Goal: Transaction & Acquisition: Purchase product/service

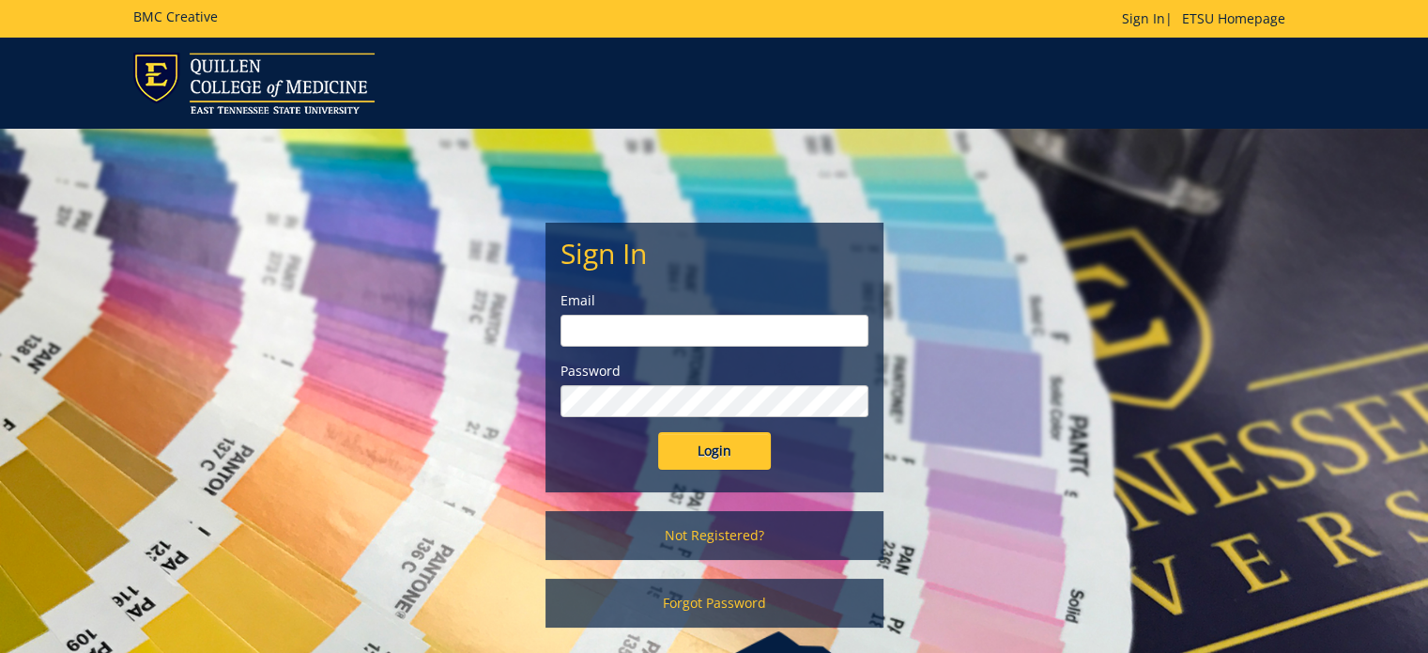
type input "gilland@etsu.edu"
click at [722, 446] on input "Login" at bounding box center [714, 451] width 113 height 38
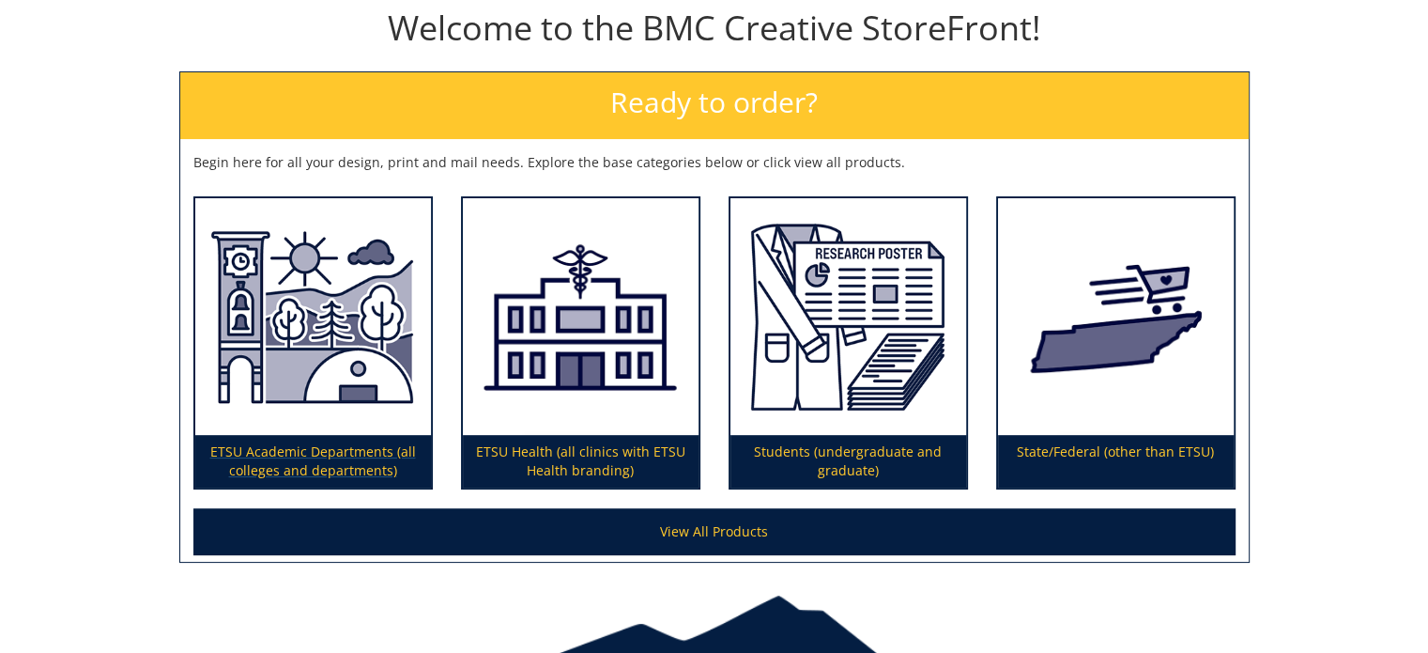
scroll to position [300, 0]
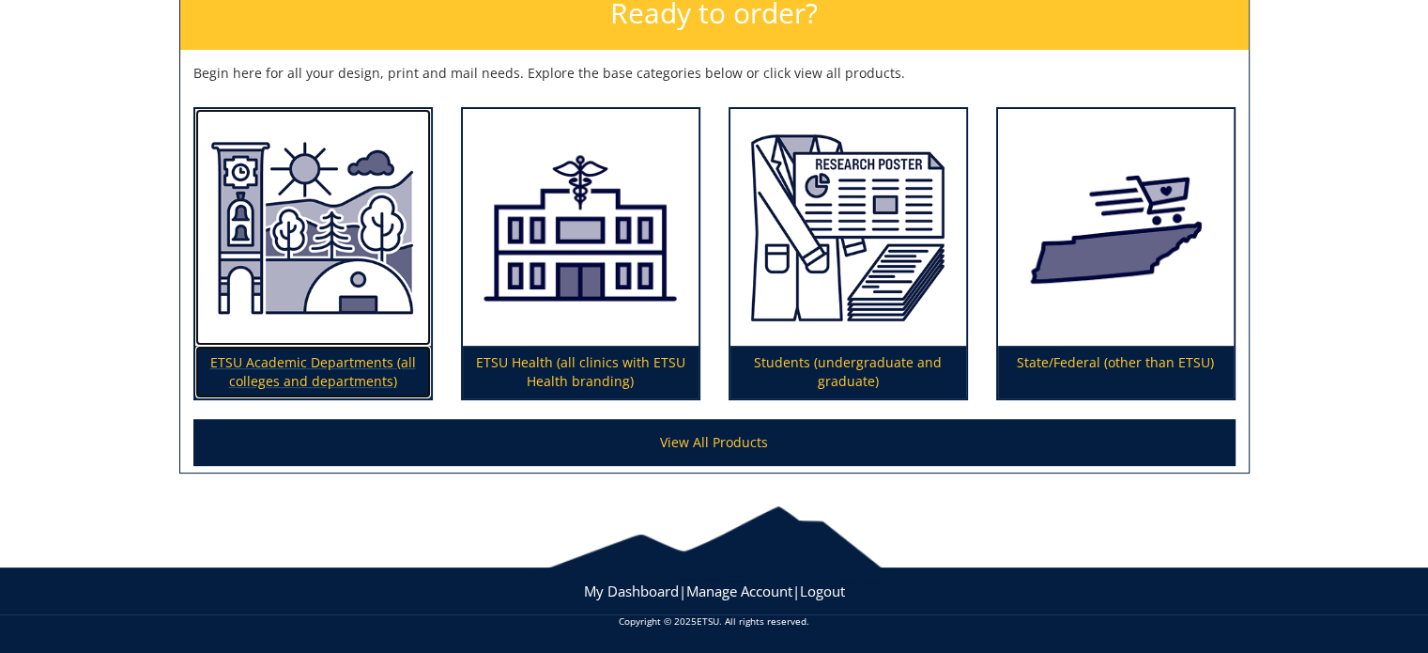
click at [280, 228] on img at bounding box center [313, 228] width 236 height 238
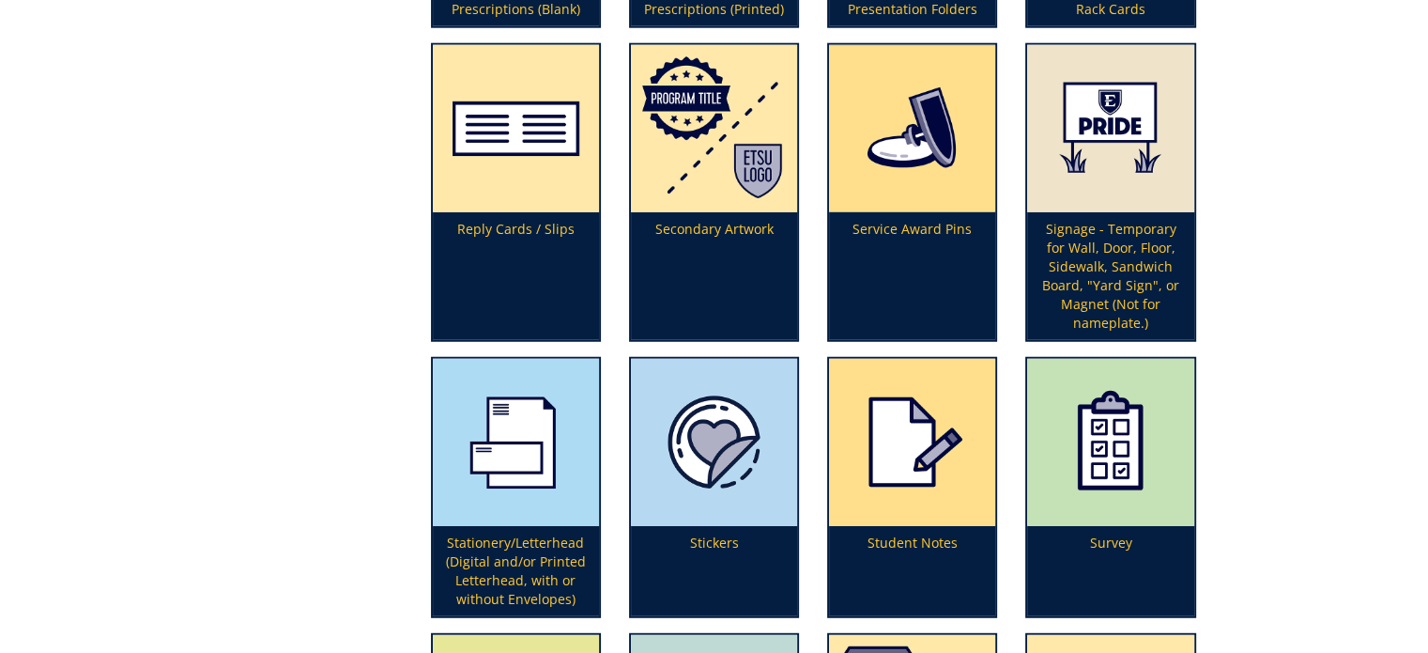
scroll to position [4960, 0]
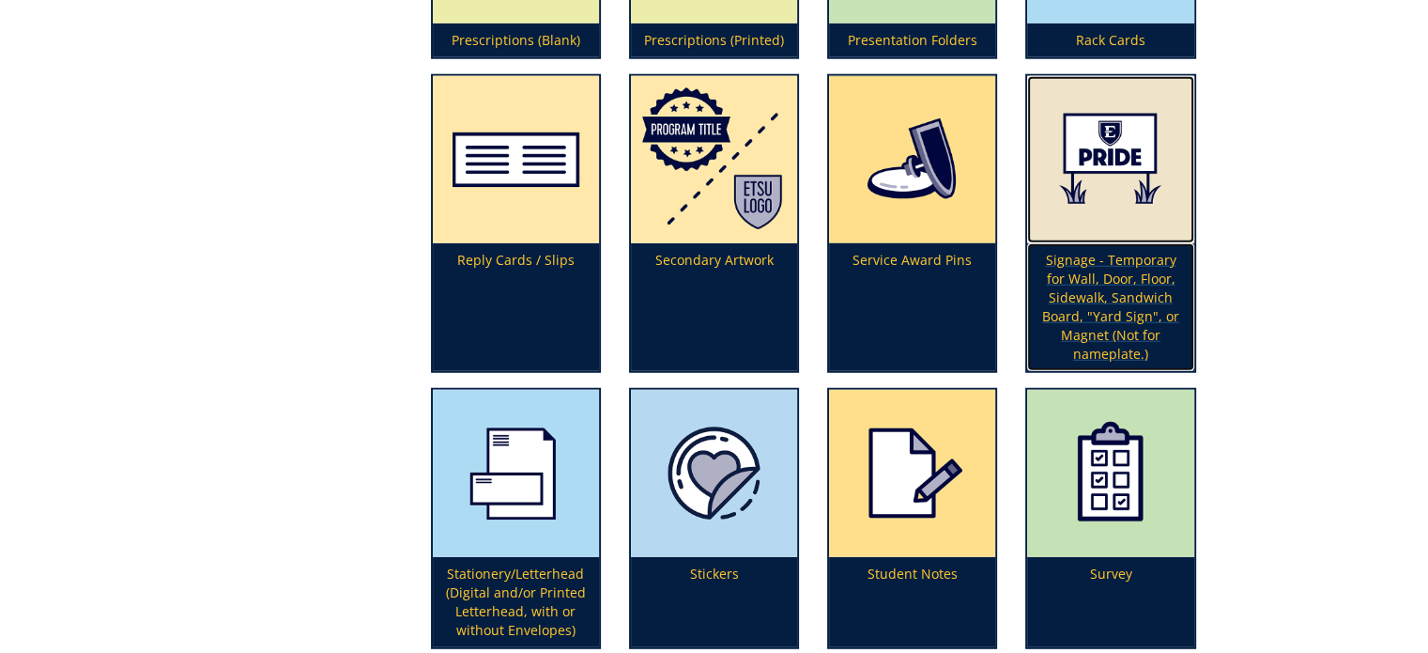
click at [1117, 146] on img at bounding box center [1110, 159] width 166 height 167
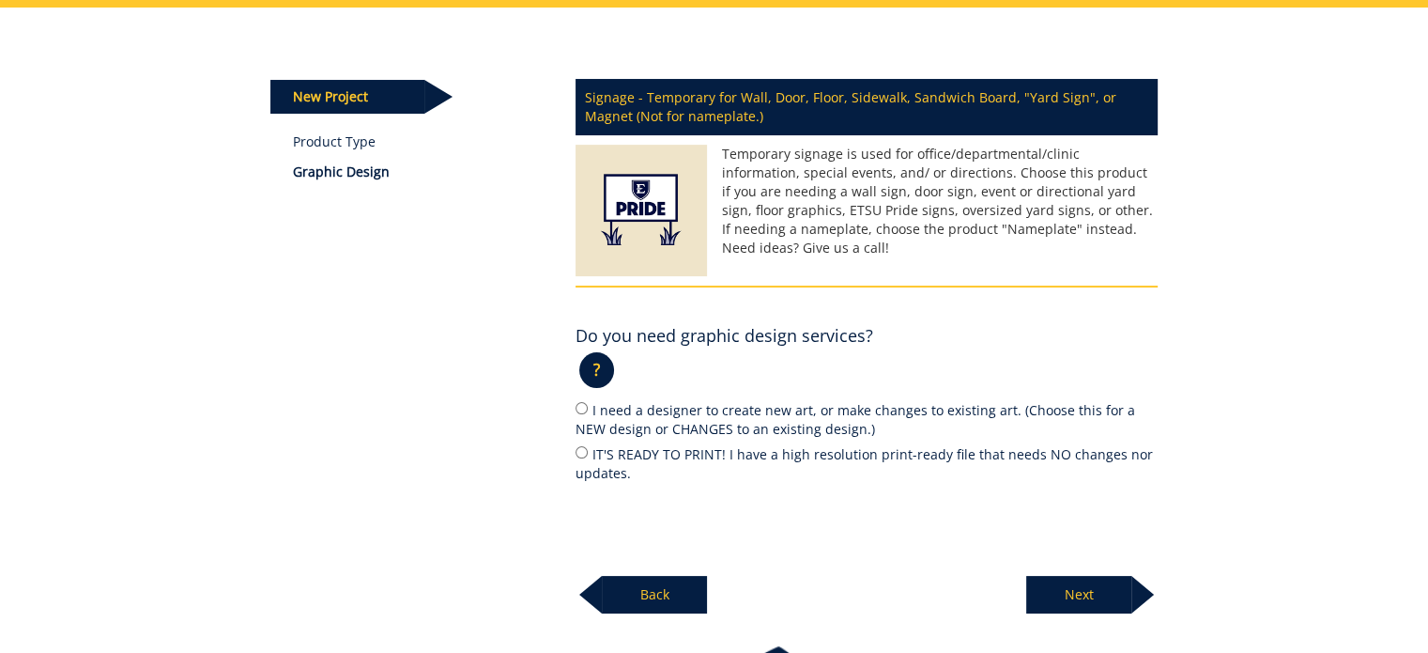
scroll to position [282, 0]
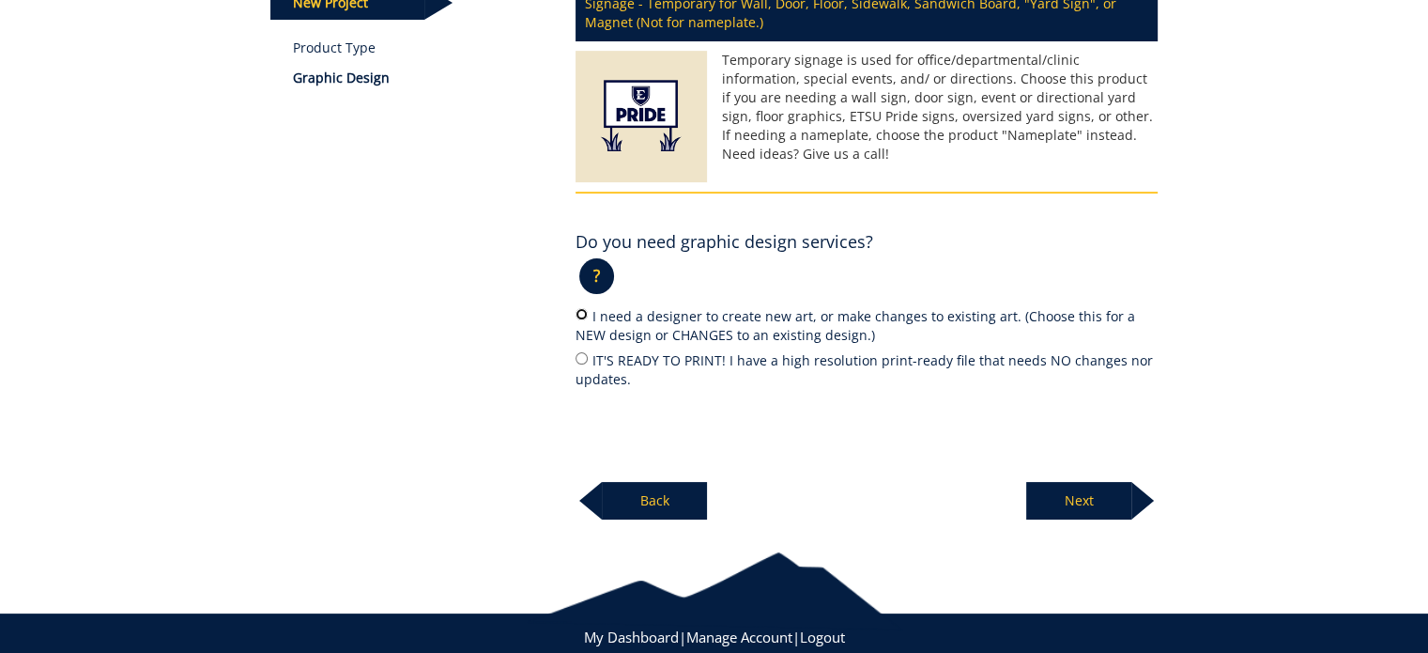
click at [585, 318] on input "I need a designer to create new art, or make changes to existing art. (Choose t…" at bounding box center [582, 314] width 12 height 12
radio input "true"
click at [1087, 500] on p "Next" at bounding box center [1078, 501] width 105 height 38
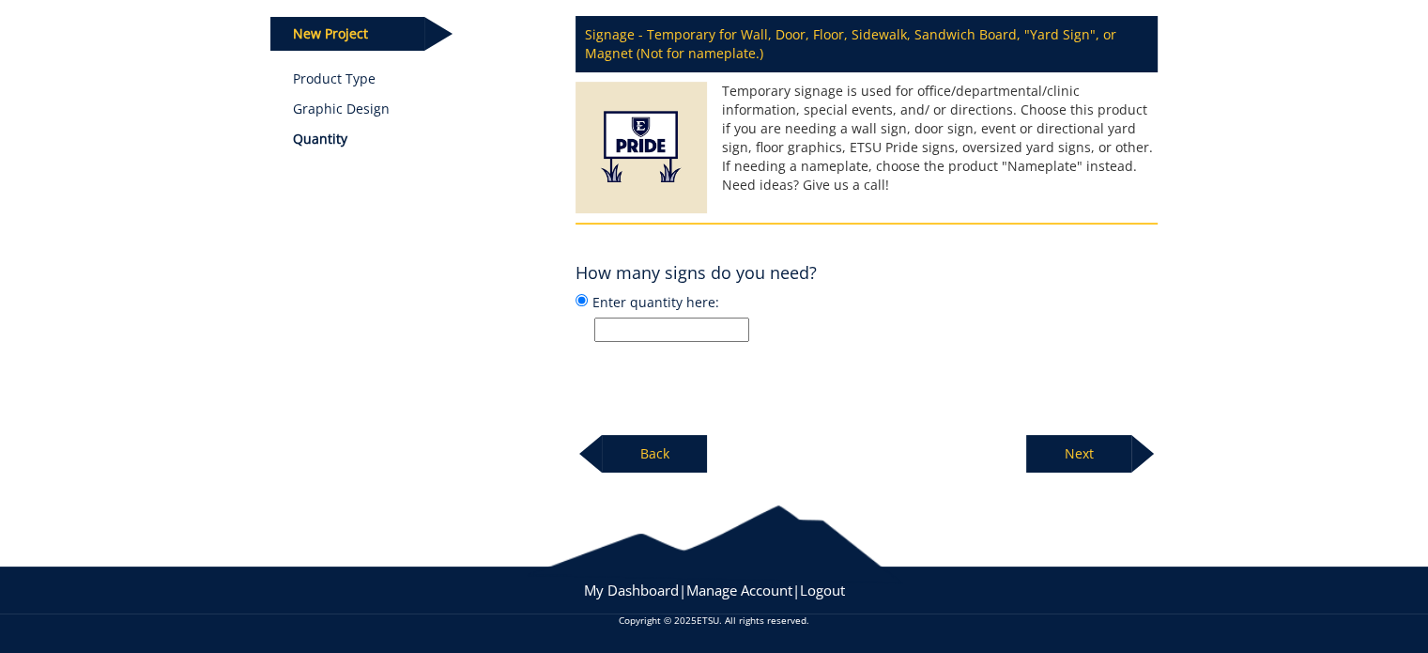
click at [638, 329] on input "Enter quantity here:" at bounding box center [671, 329] width 155 height 24
type input "6"
click at [1104, 448] on p "Next" at bounding box center [1078, 454] width 105 height 38
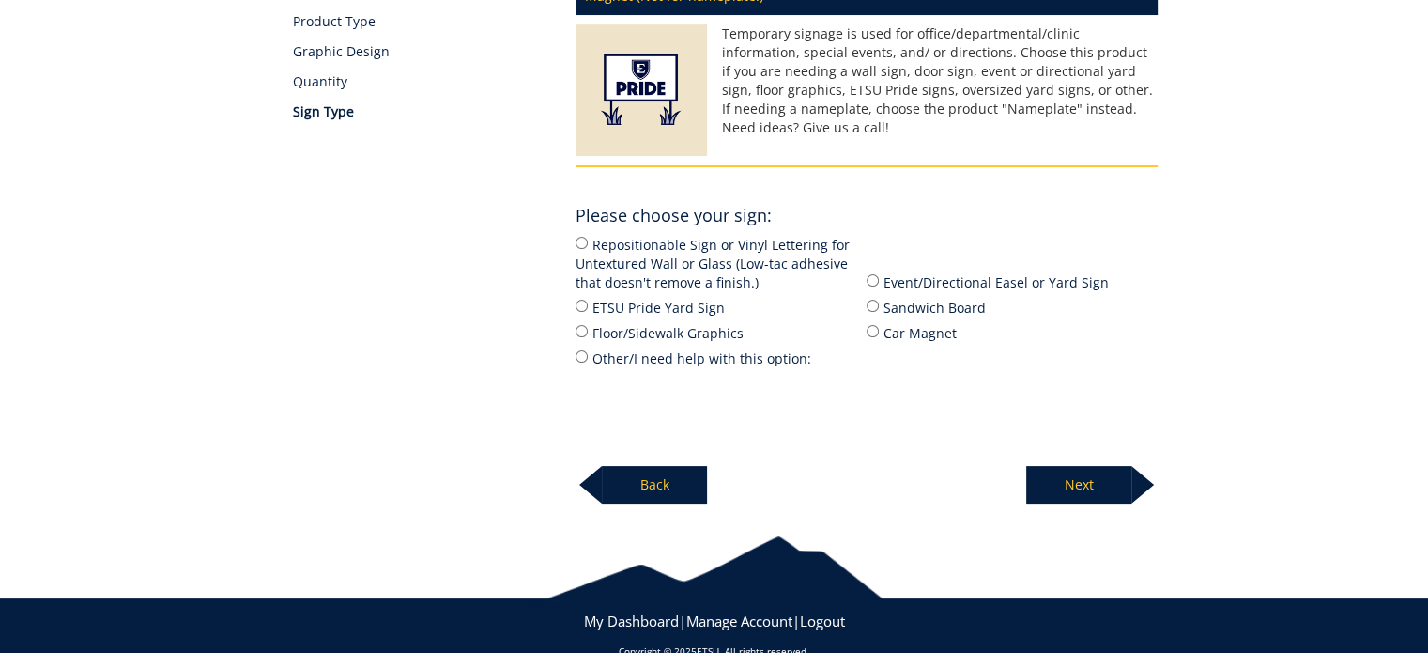
scroll to position [338, 0]
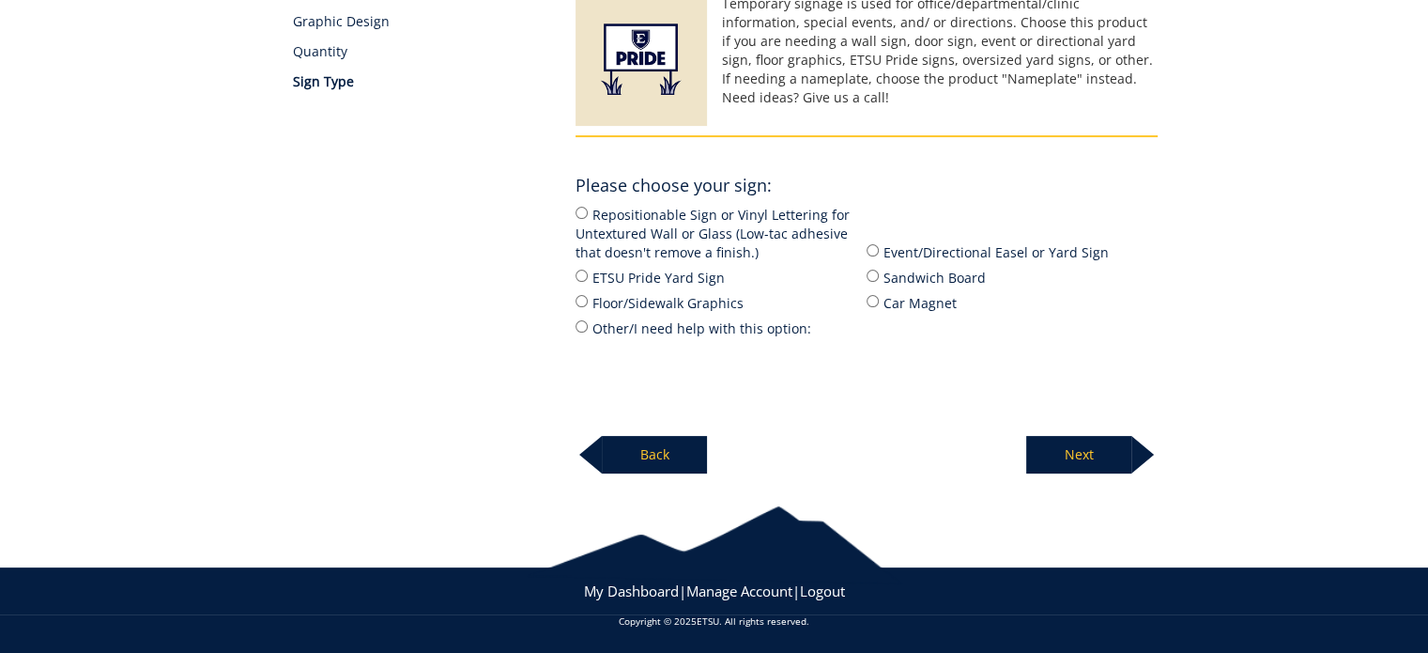
click at [653, 328] on label "Other/I need help with this option:" at bounding box center [721, 327] width 291 height 21
click at [588, 328] on input "Other/I need help with this option:" at bounding box center [582, 326] width 12 height 12
radio input "true"
click at [1084, 459] on p "Next" at bounding box center [1078, 455] width 105 height 38
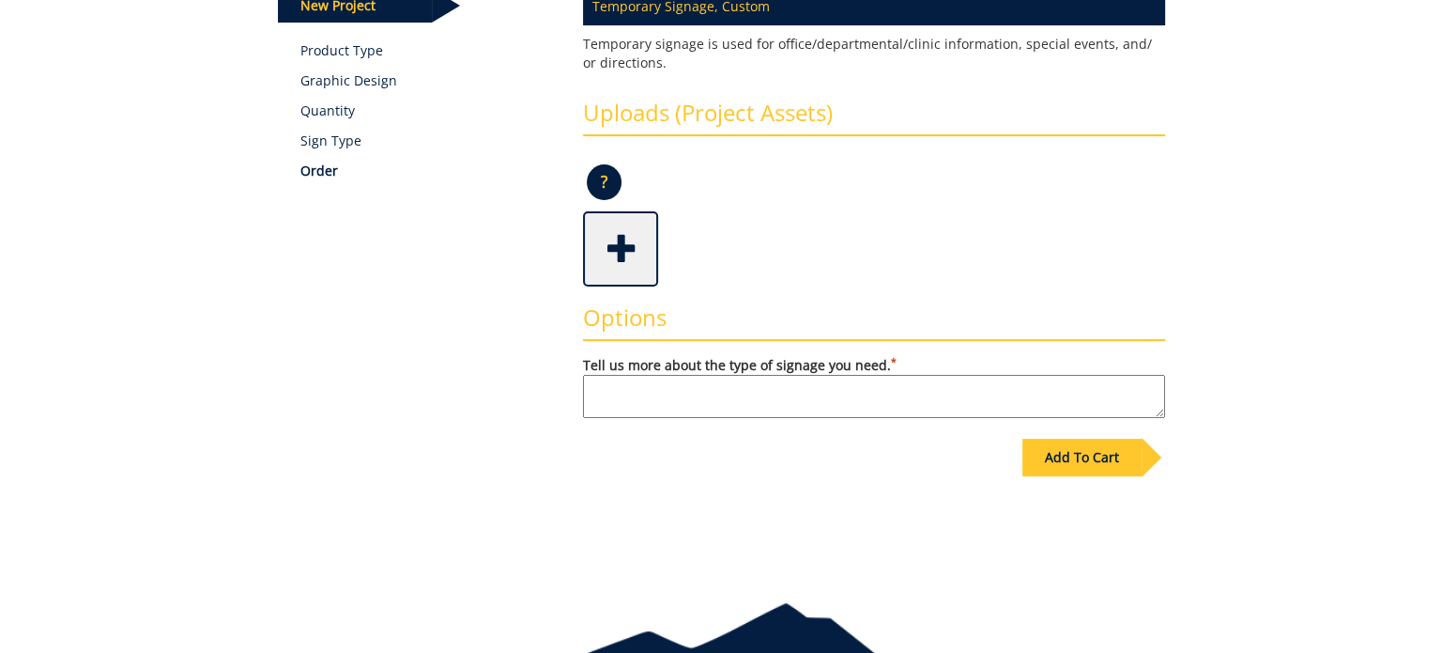
scroll to position [282, 0]
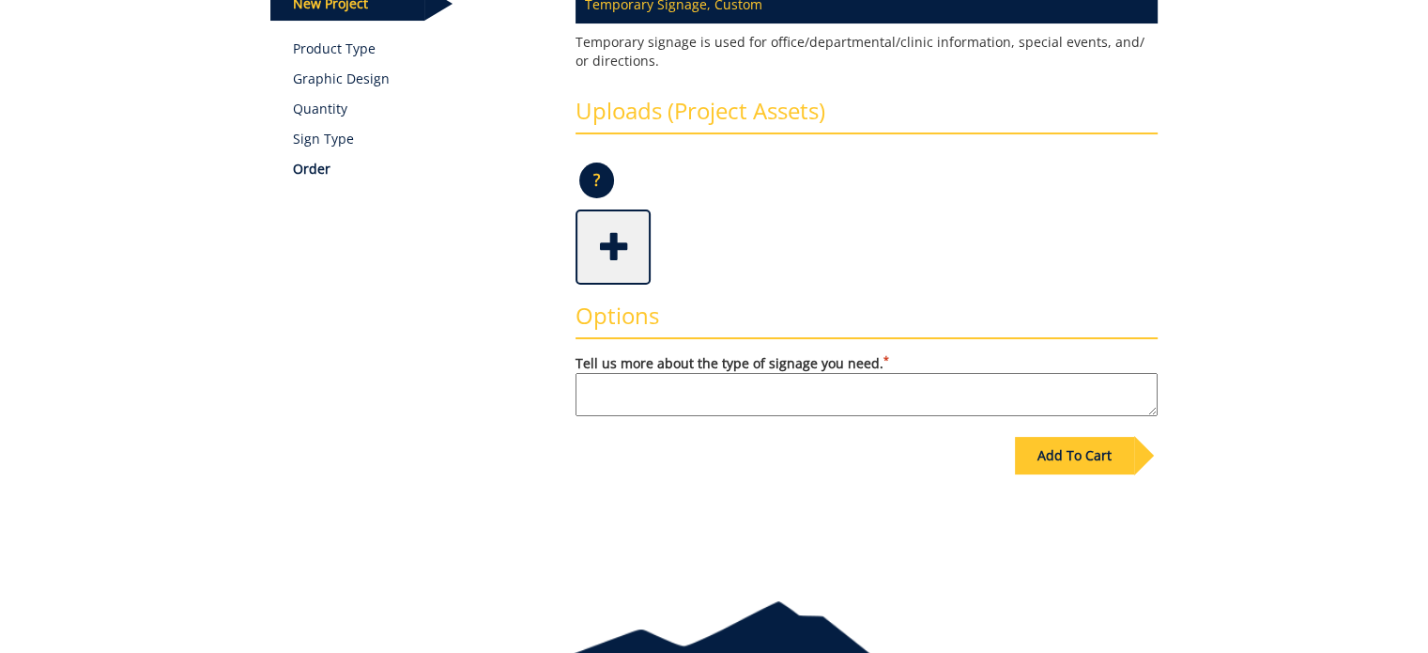
click at [619, 251] on span at bounding box center [614, 245] width 75 height 66
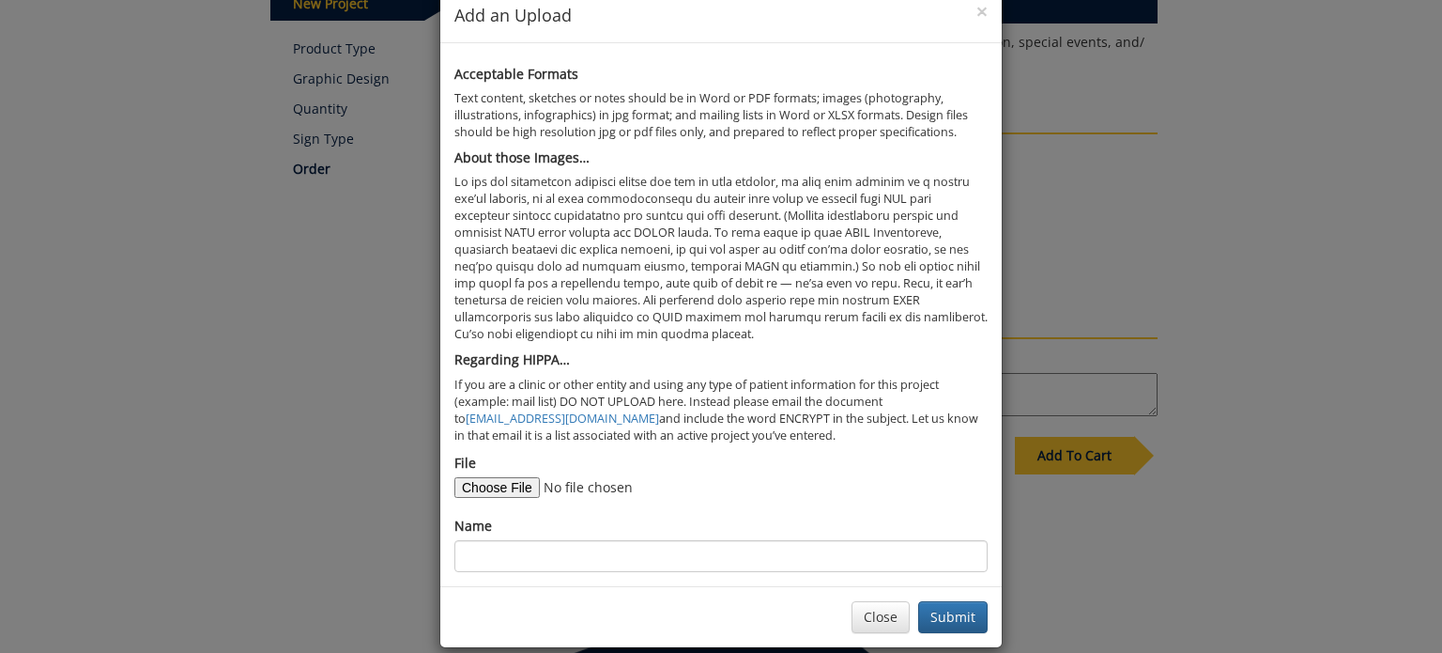
scroll to position [61, 0]
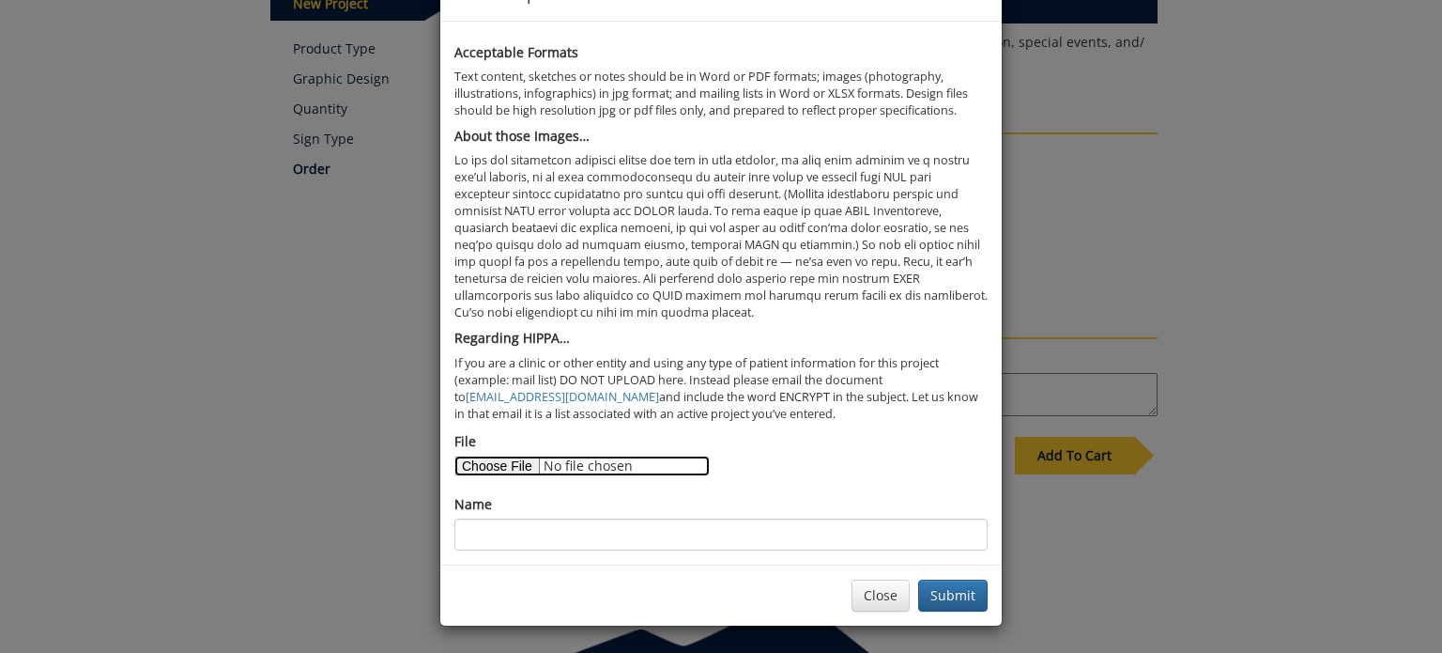
click at [492, 461] on input "File" at bounding box center [581, 465] width 255 height 21
type input "C:\fakepath\Police Vehicles Only Project notes.docx"
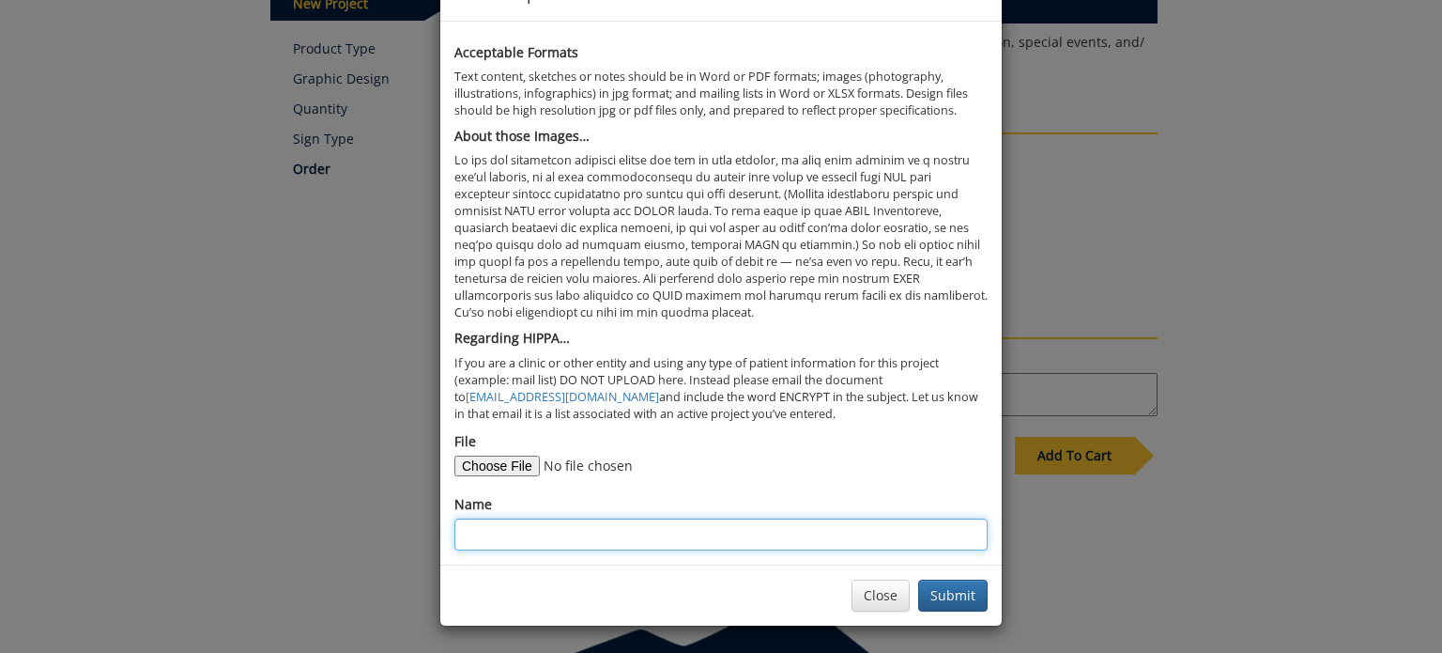
drag, startPoint x: 528, startPoint y: 532, endPoint x: 546, endPoint y: 522, distance: 21.4
click at [528, 532] on input "Name" at bounding box center [720, 534] width 533 height 32
type input "Project Notes"
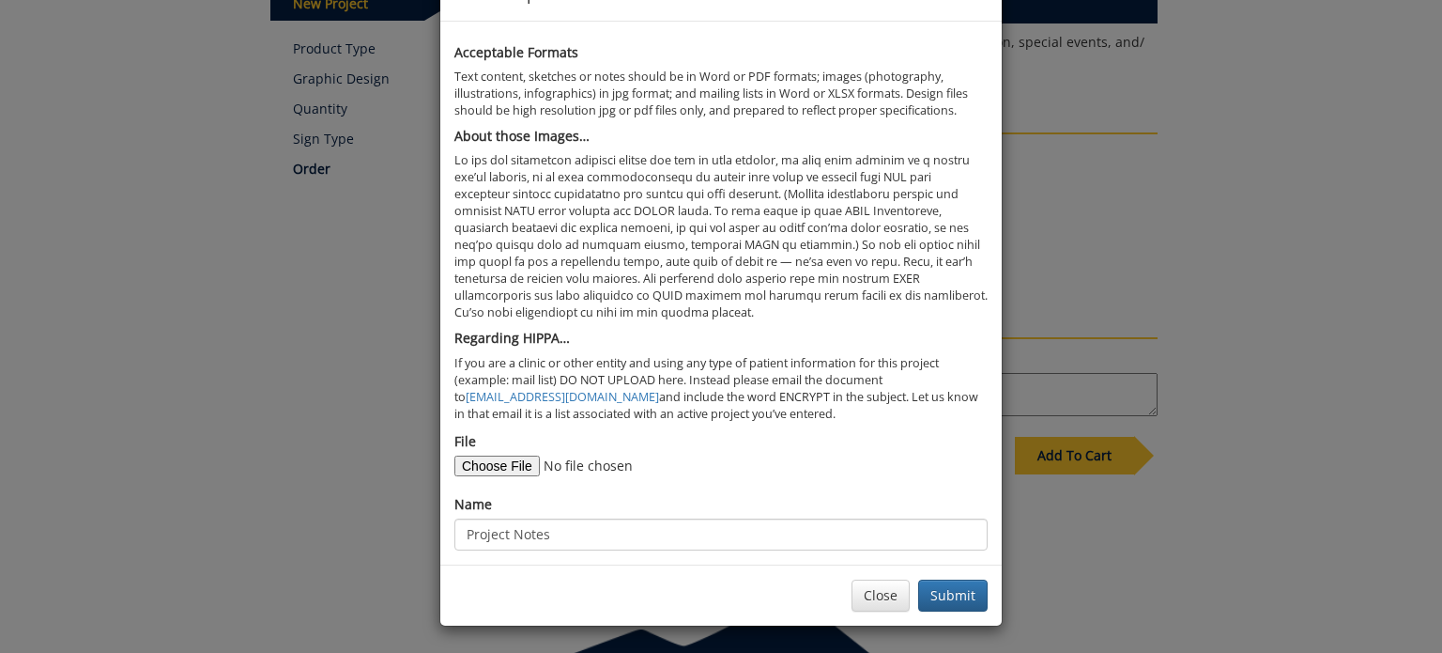
drag, startPoint x: 883, startPoint y: 457, endPoint x: 874, endPoint y: 463, distance: 10.2
click at [883, 457] on div "File" at bounding box center [720, 454] width 533 height 44
click at [951, 592] on button "Submit" at bounding box center [952, 595] width 69 height 32
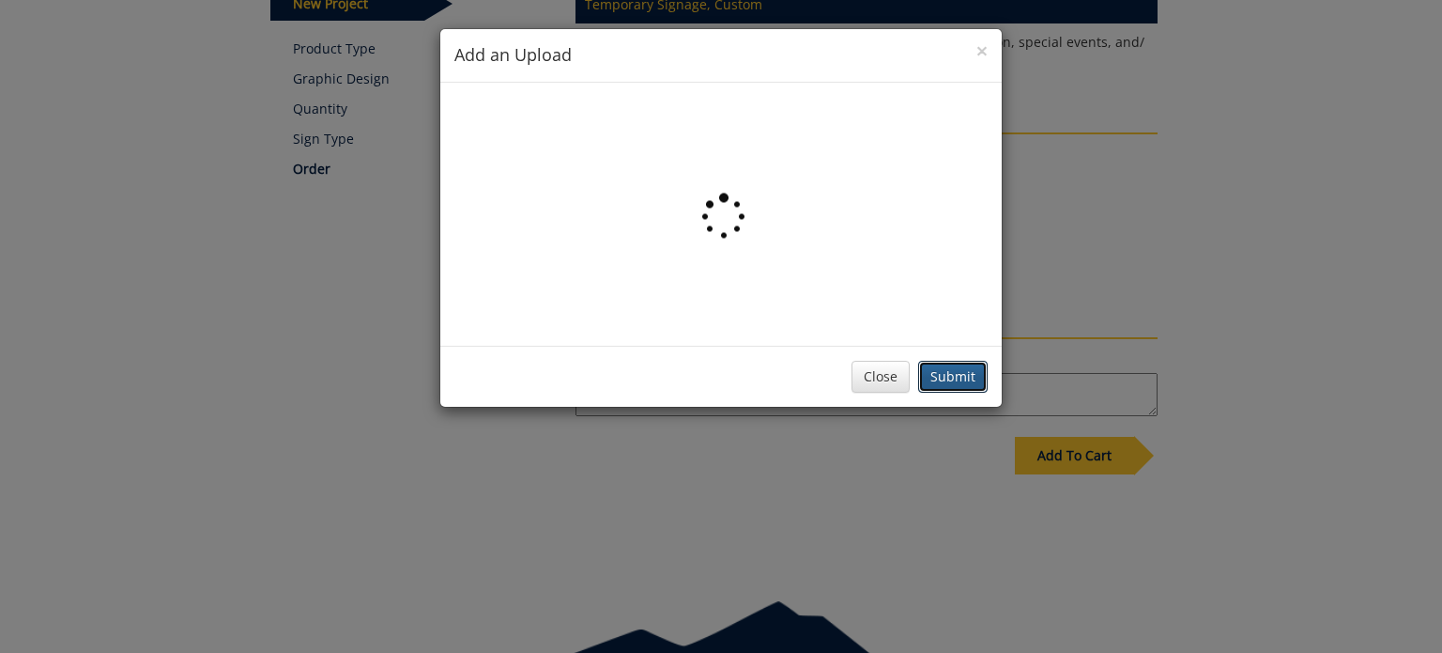
scroll to position [0, 0]
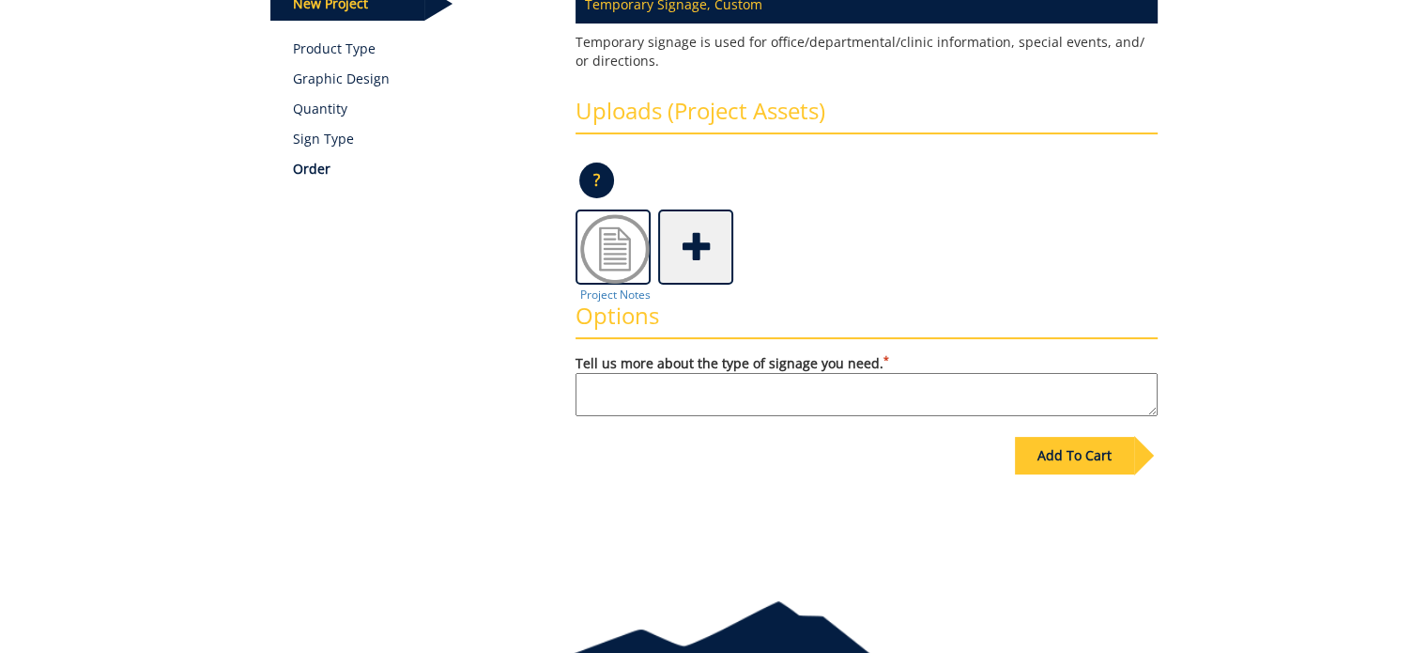
click at [707, 238] on span at bounding box center [697, 245] width 75 height 66
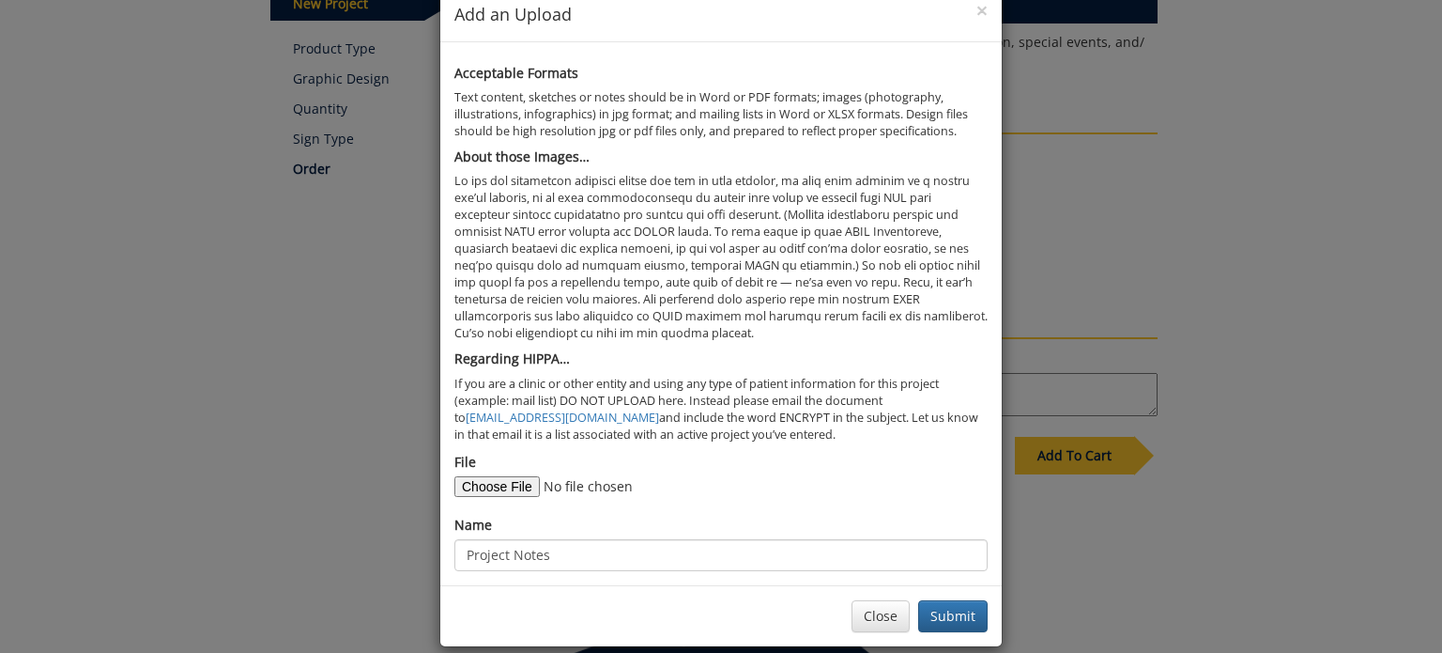
scroll to position [61, 0]
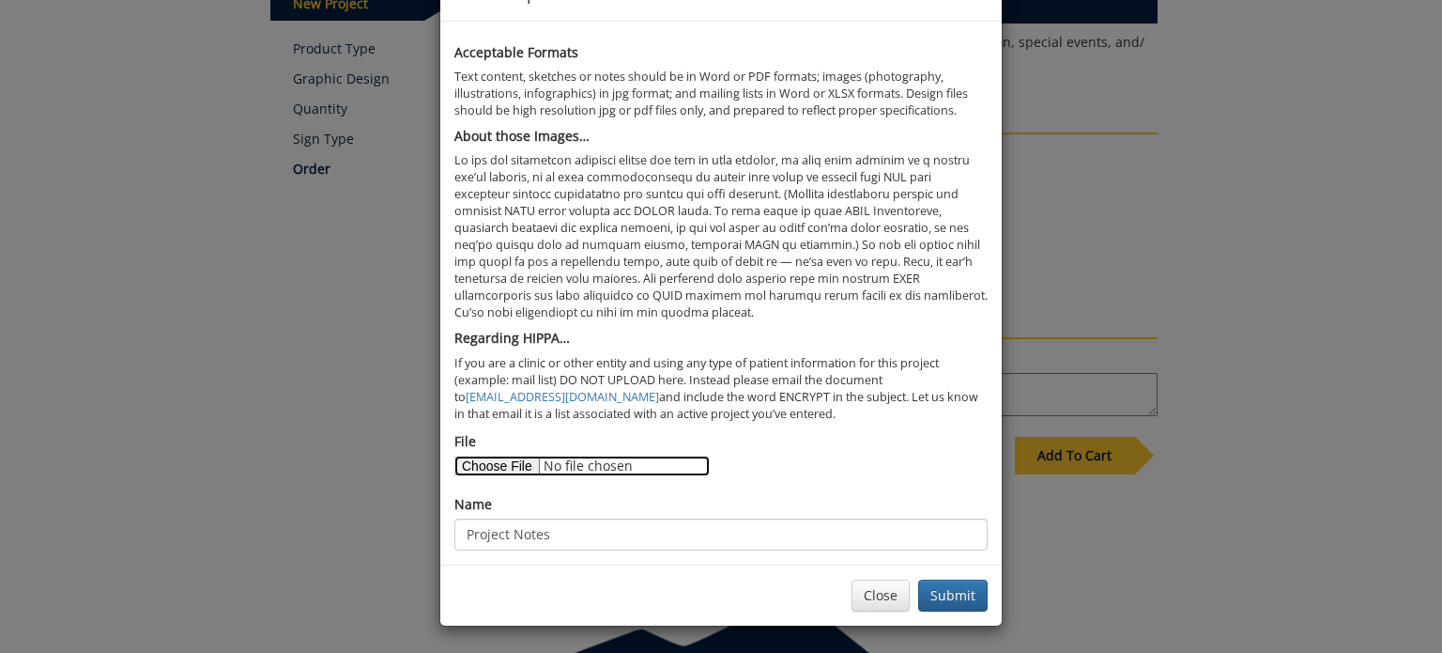
click at [481, 458] on input "File" at bounding box center [581, 465] width 255 height 21
type input "C:\fakepath\Sign layout.docx"
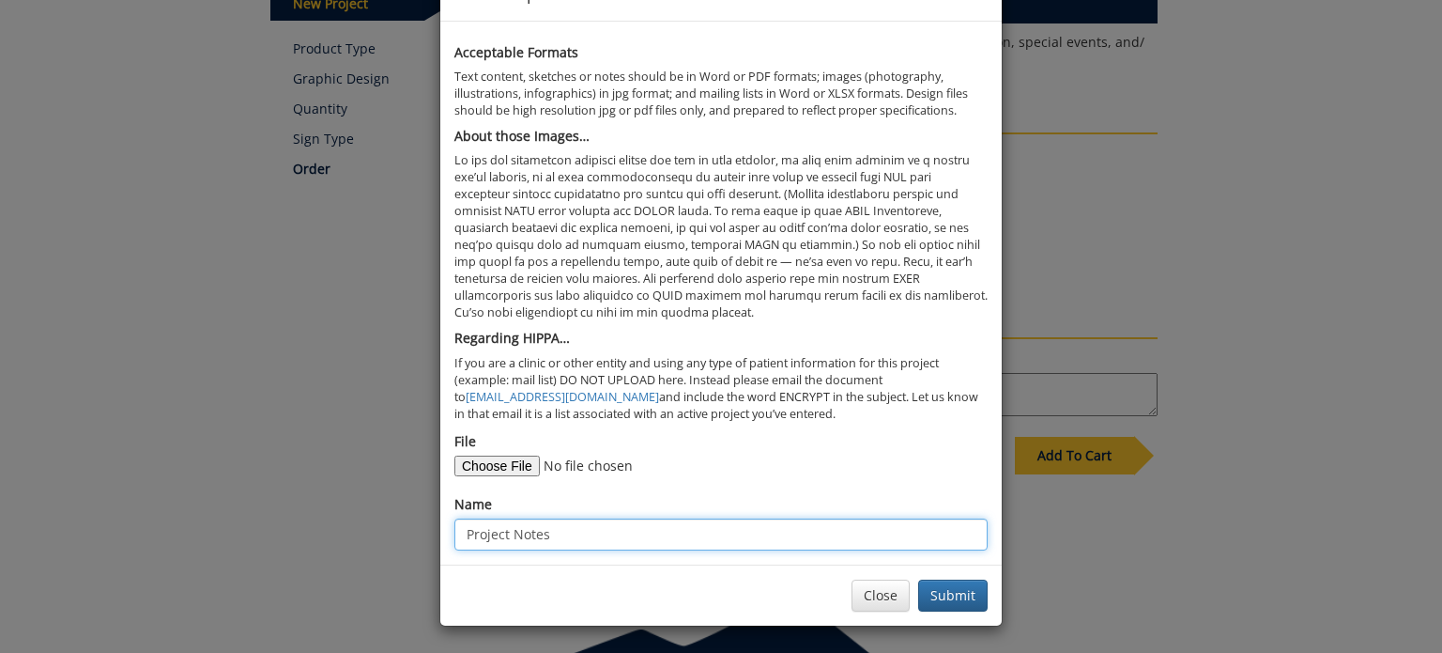
drag, startPoint x: 580, startPoint y: 532, endPoint x: 309, endPoint y: 493, distance: 274.2
click at [314, 495] on div "× Add an Upload Acceptable Formats Text content, sketches or notes should be in…" at bounding box center [721, 326] width 1442 height 653
type input "Sign Layout"
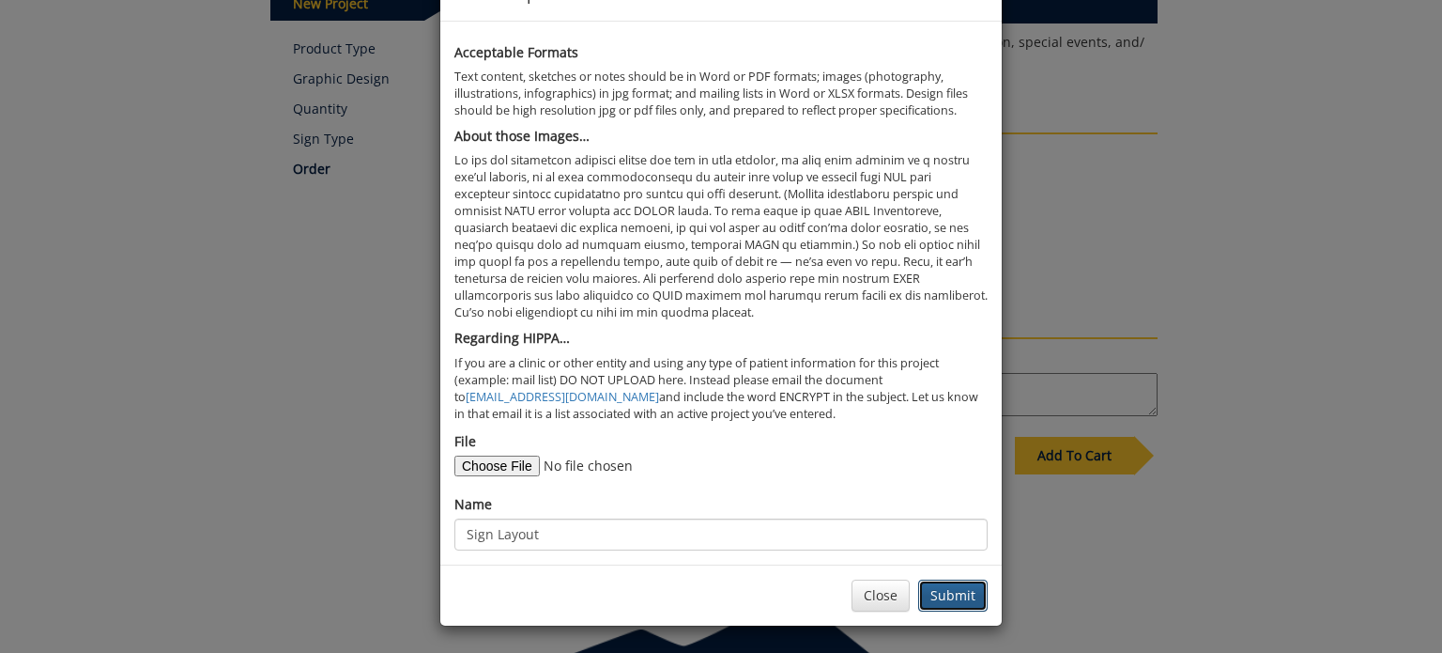
click at [943, 589] on button "Submit" at bounding box center [952, 595] width 69 height 32
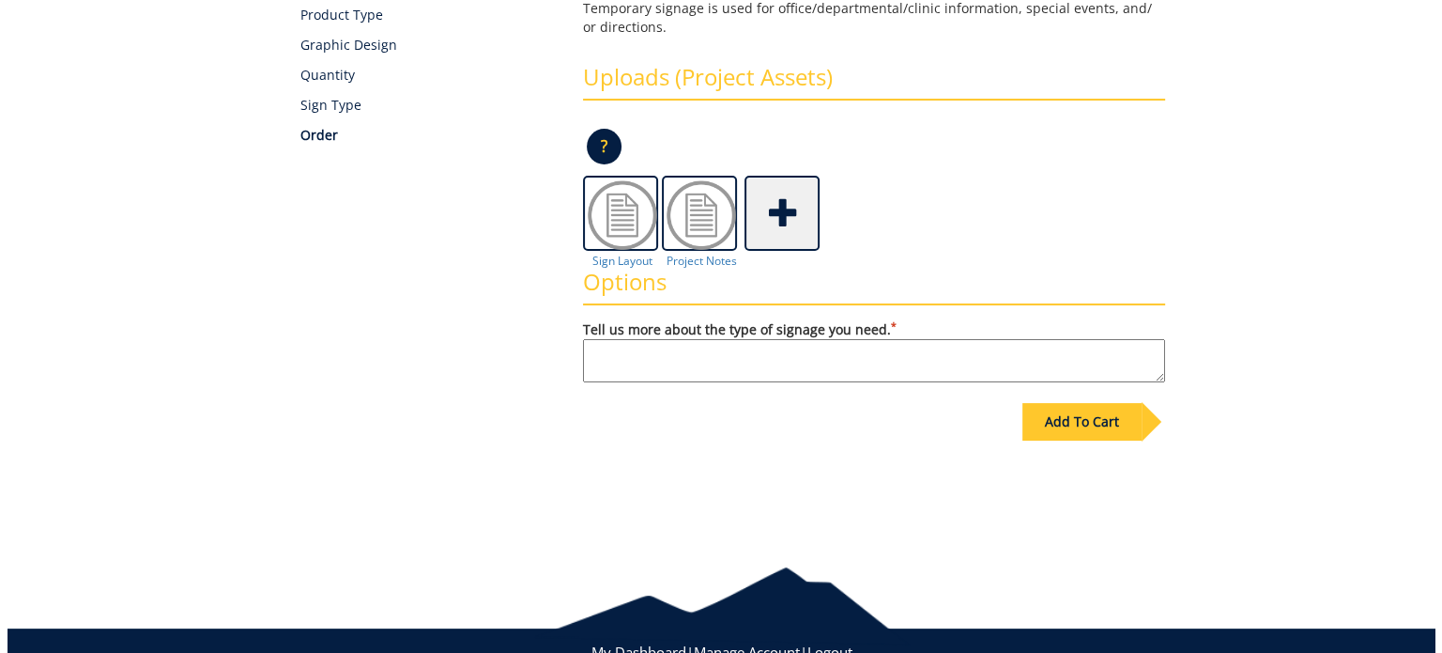
scroll to position [283, 0]
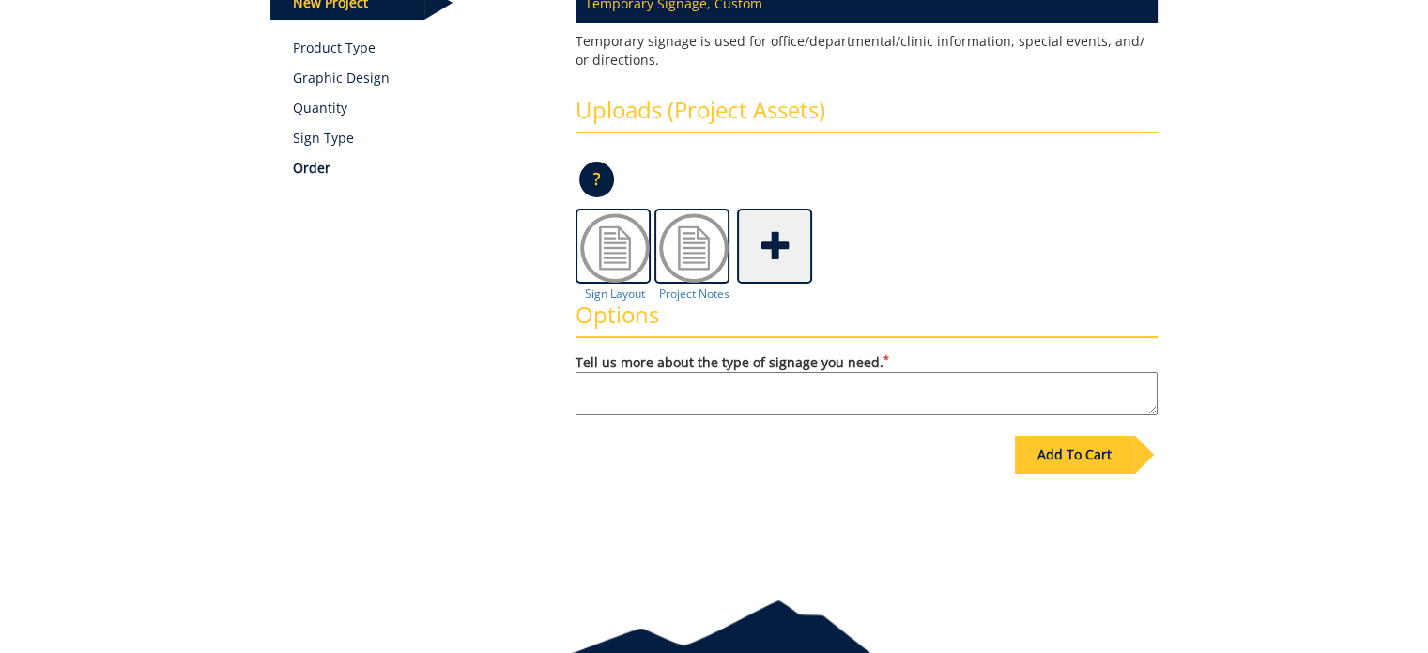
click at [784, 256] on span at bounding box center [776, 244] width 75 height 66
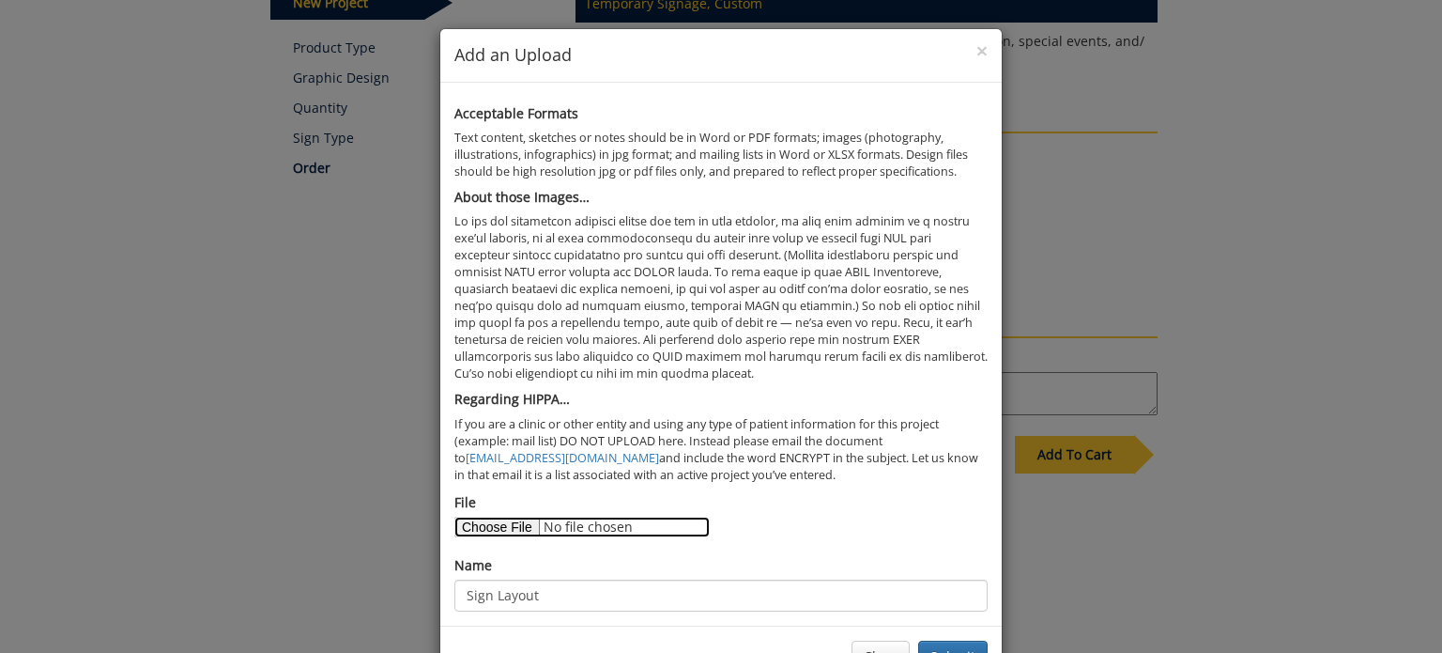
click at [486, 529] on input "File" at bounding box center [581, 526] width 255 height 21
type input "C:\fakepath\IMG_2543.heic"
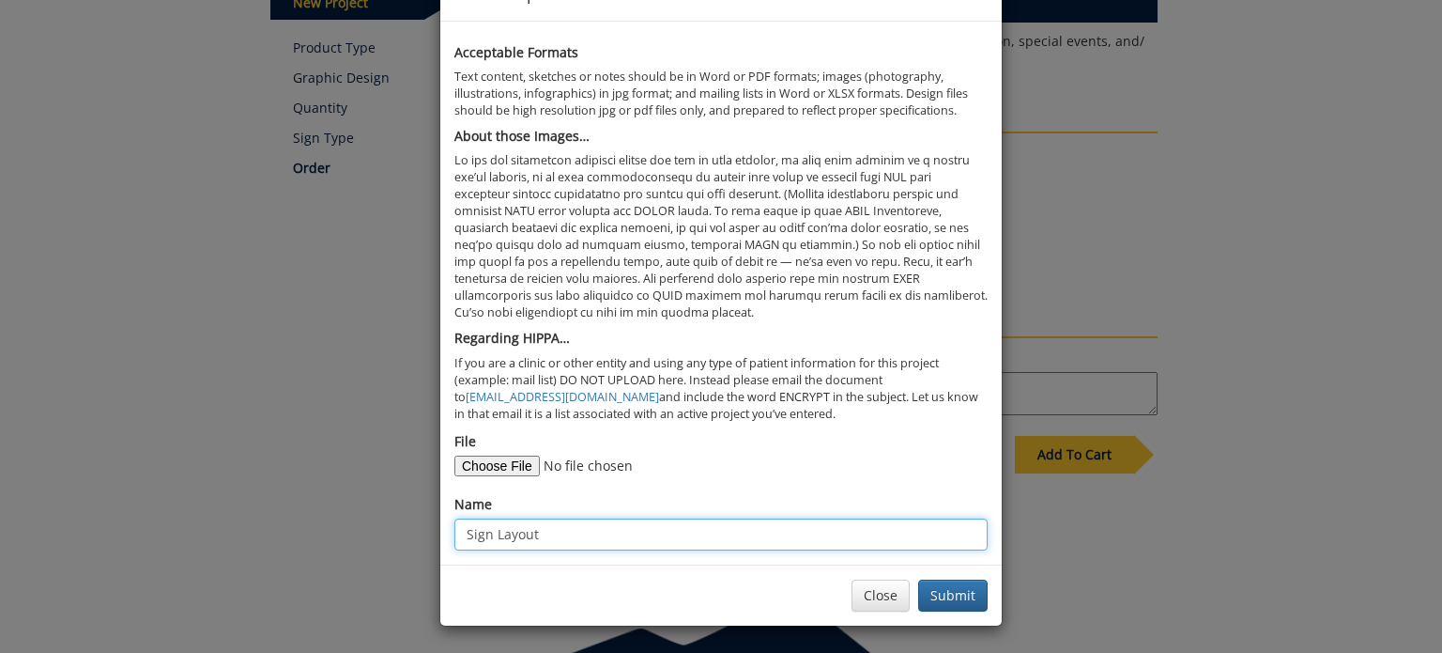
drag, startPoint x: 567, startPoint y: 532, endPoint x: 338, endPoint y: 507, distance: 230.5
click at [343, 508] on div "× Add an Upload Acceptable Formats Text content, sketches or notes should be in…" at bounding box center [721, 326] width 1442 height 653
click at [512, 540] on input "Old" at bounding box center [720, 534] width 533 height 32
type input "Old Sign Photo Image"
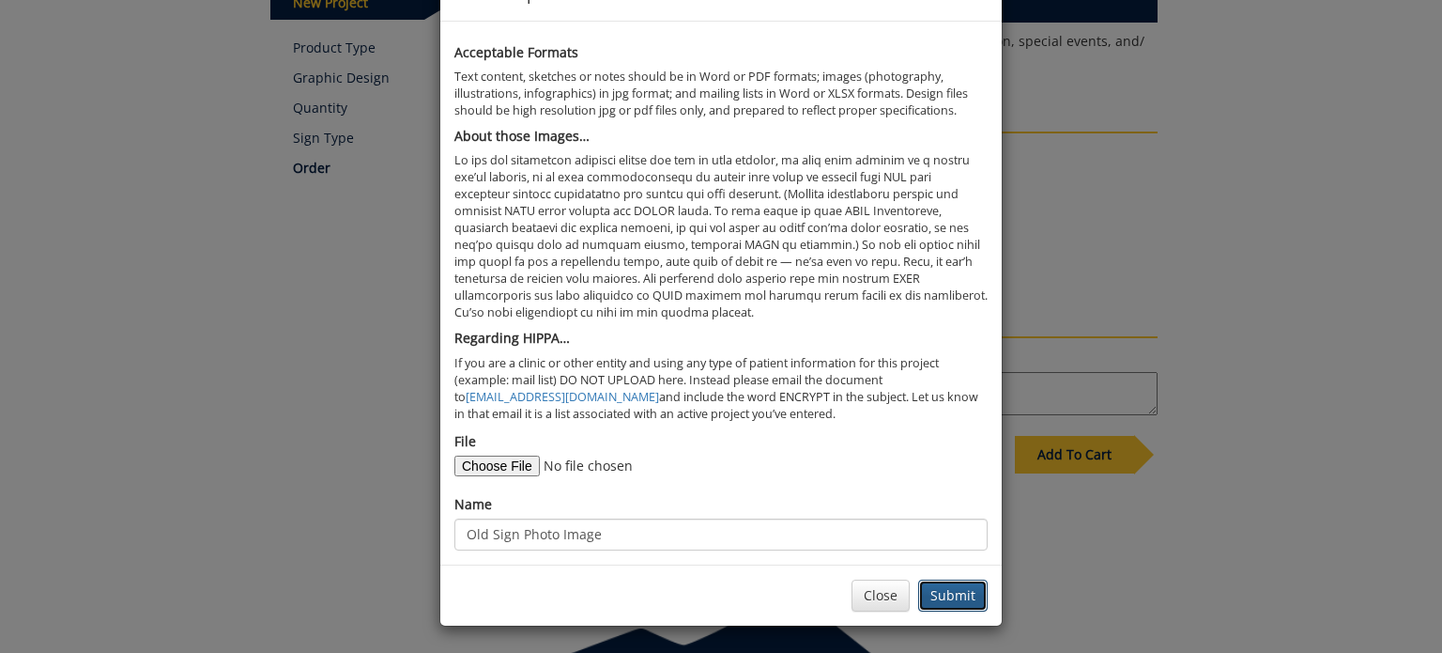
click at [946, 592] on button "Submit" at bounding box center [952, 595] width 69 height 32
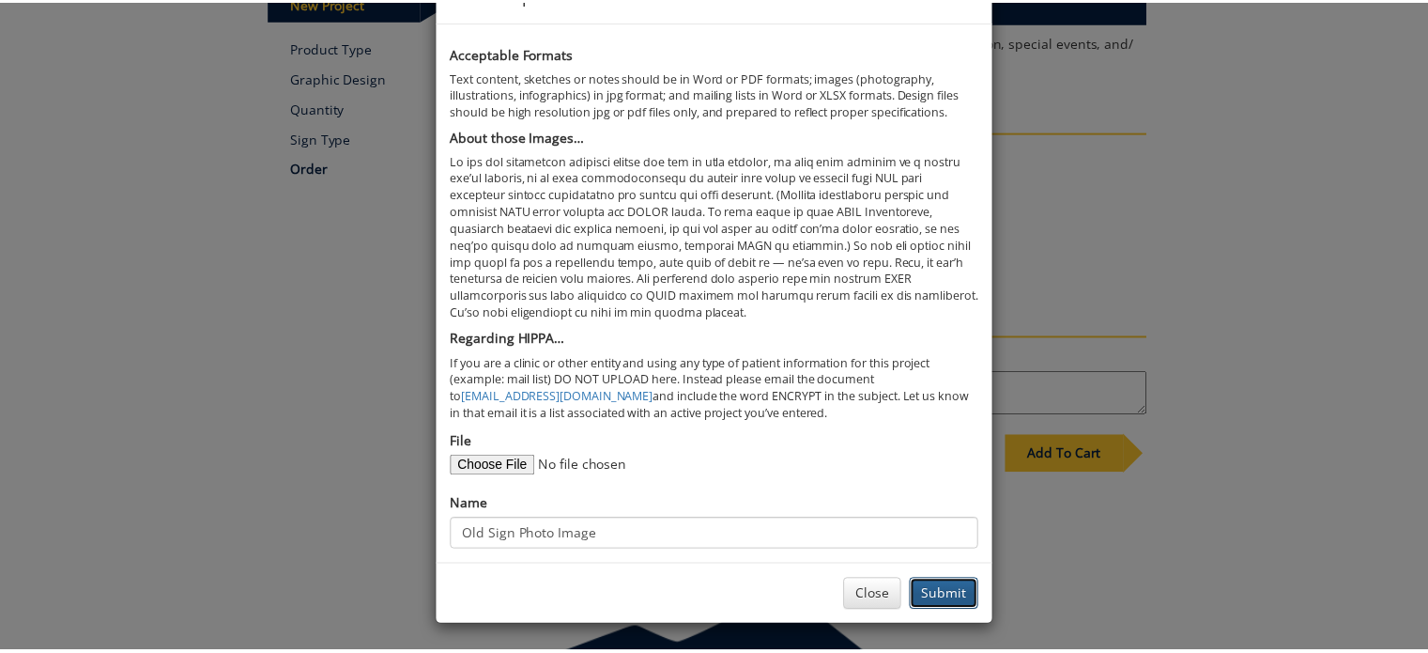
scroll to position [0, 0]
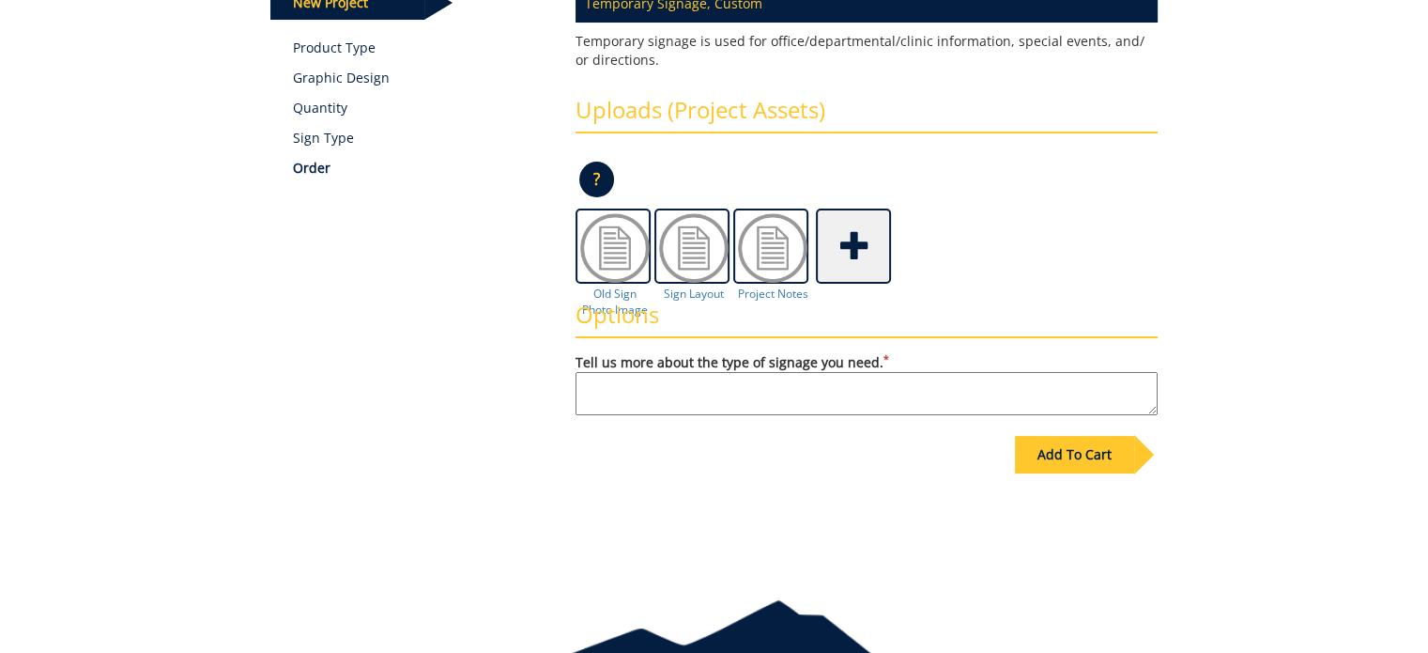
click at [830, 374] on textarea "Tell us more about the type of signage you need. *" at bounding box center [867, 393] width 582 height 43
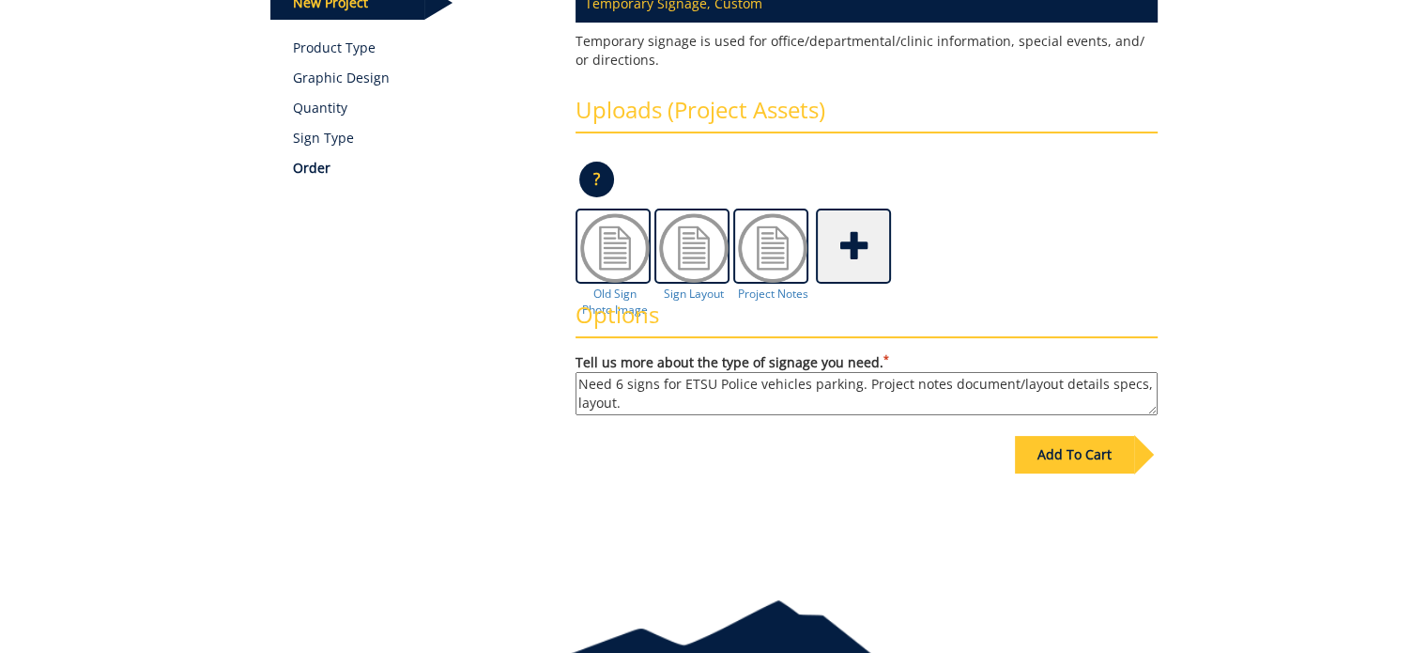
type textarea "Need 6 signs for ETSU Police vehicles parking. Project notes document/layout de…"
click at [1064, 456] on div "Add To Cart" at bounding box center [1074, 455] width 119 height 38
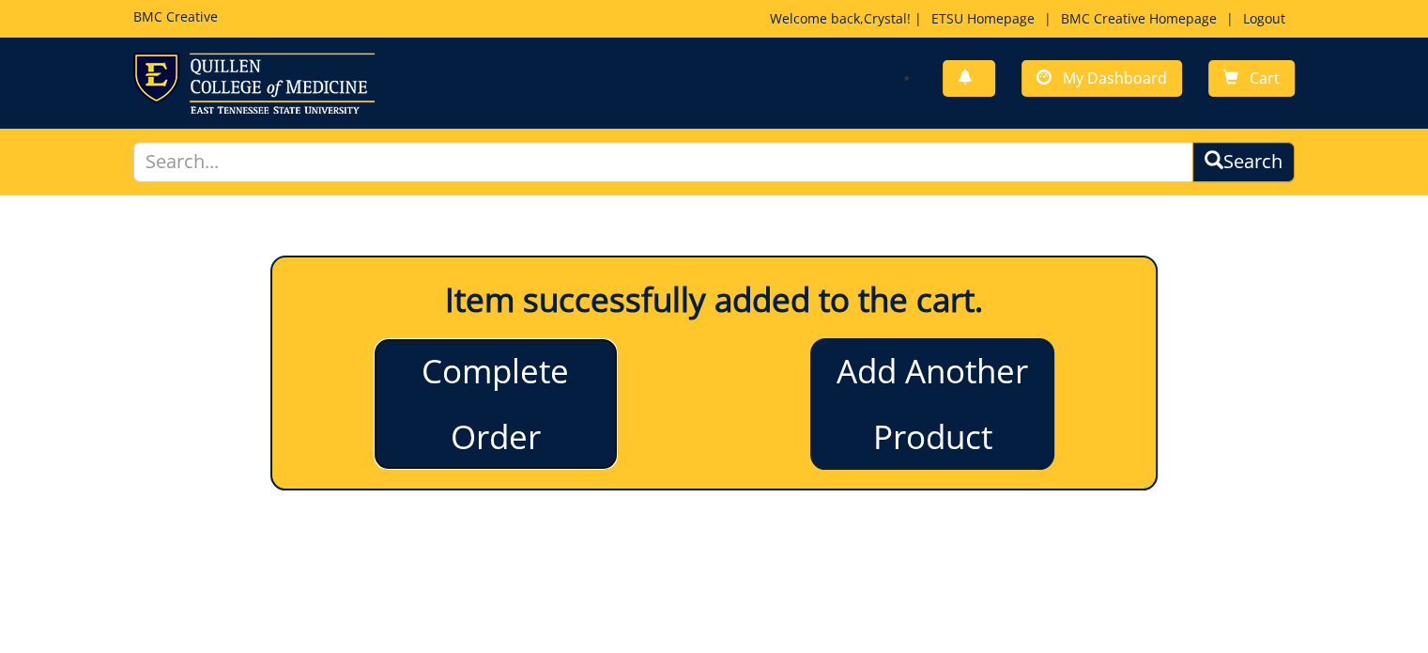
click at [530, 382] on link "Complete Order" at bounding box center [496, 403] width 244 height 131
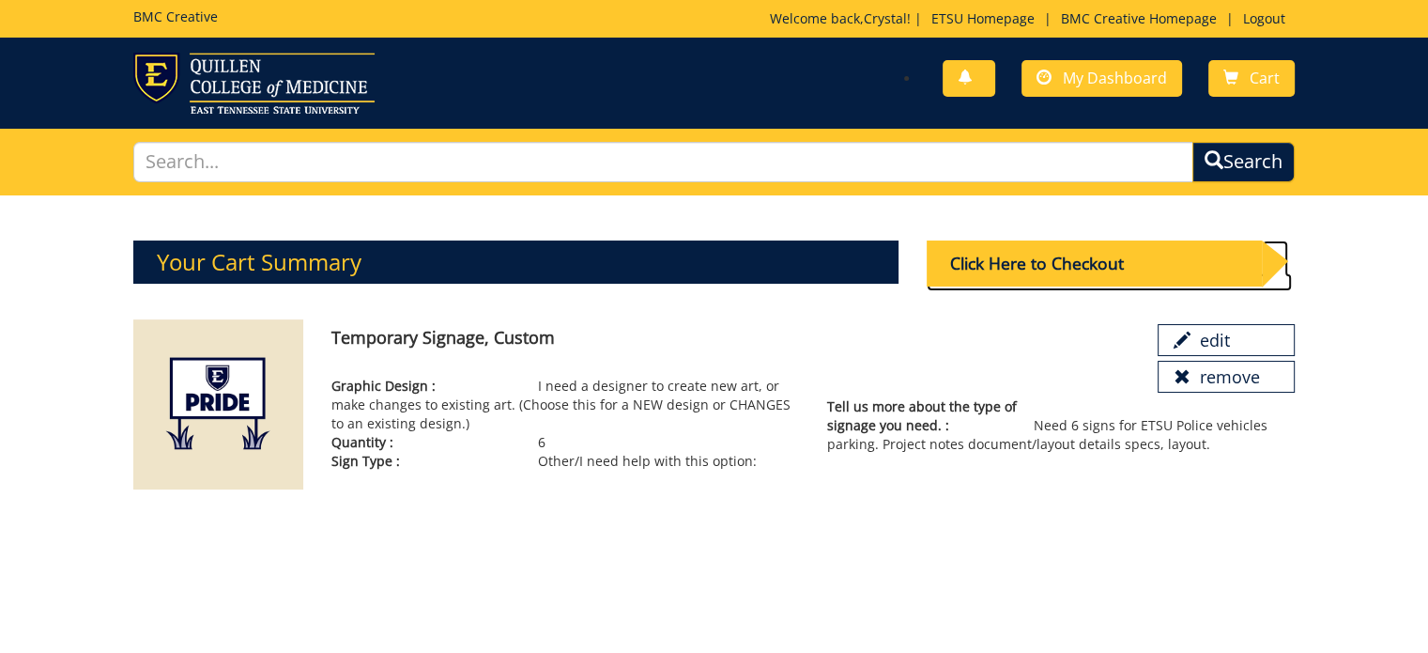
click at [1046, 254] on div "Click Here to Checkout" at bounding box center [1095, 263] width 336 height 46
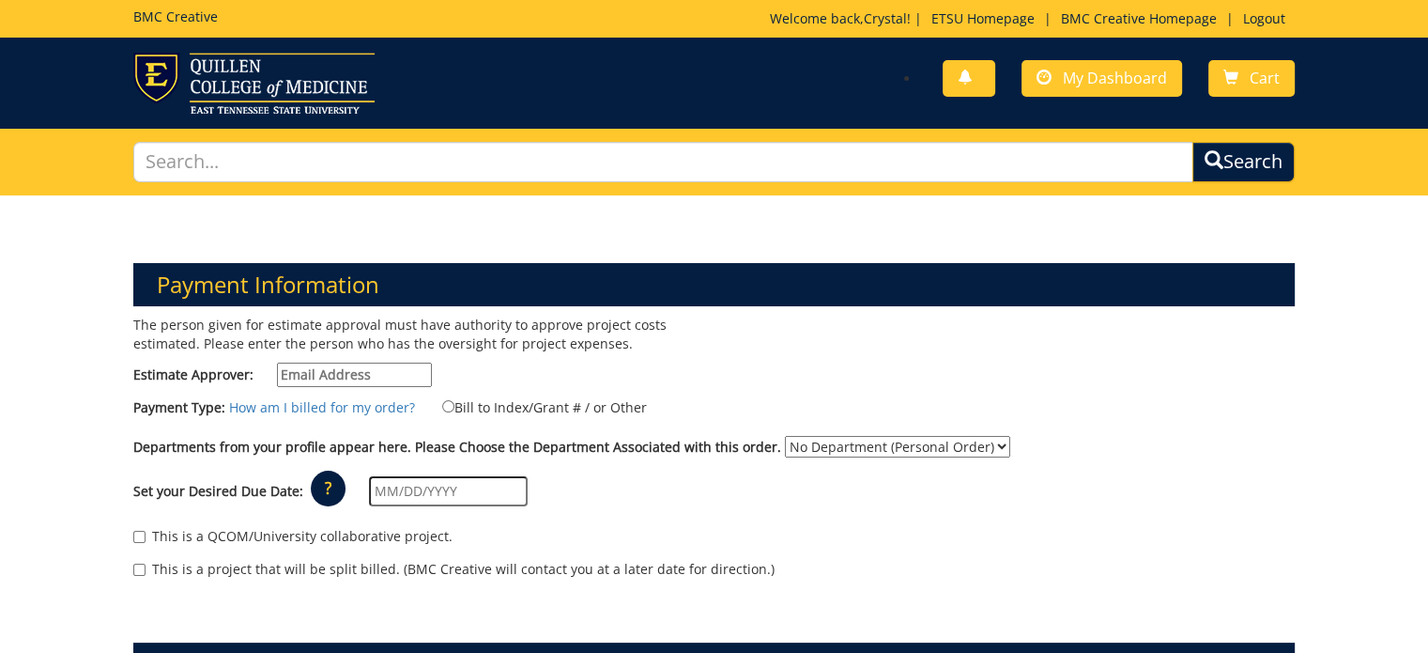
click at [346, 374] on input "Estimate Approver:" at bounding box center [354, 374] width 155 height 24
type input "gilland@etsu.edu"
type input "1043 Jack Vest Dr"
type input "Box 70646"
type input "Johnson City"
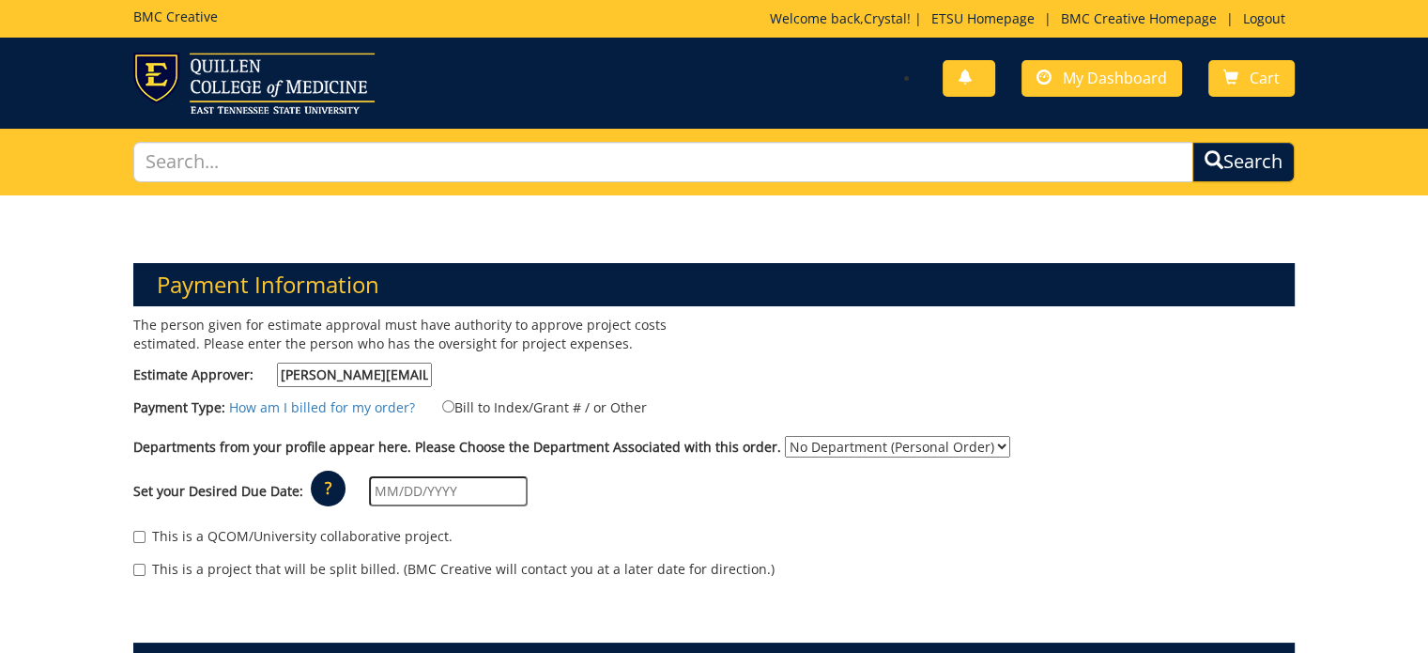
type input "37614"
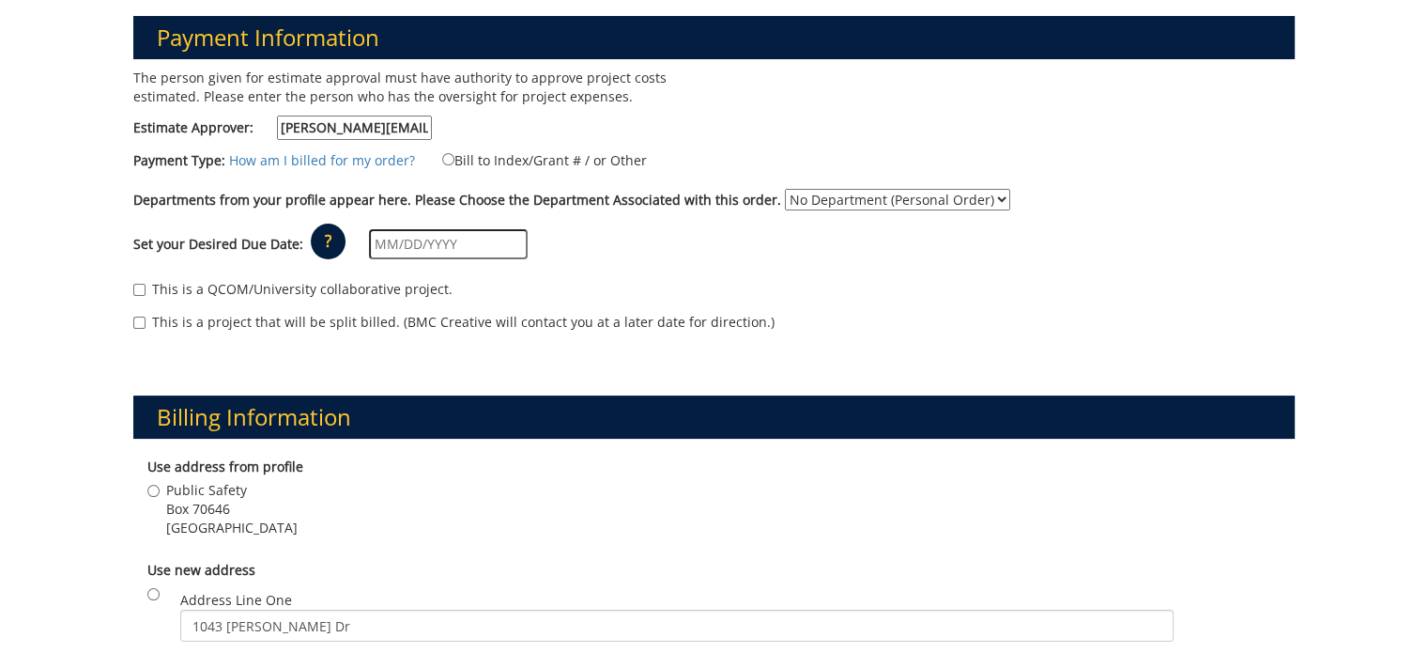
scroll to position [282, 0]
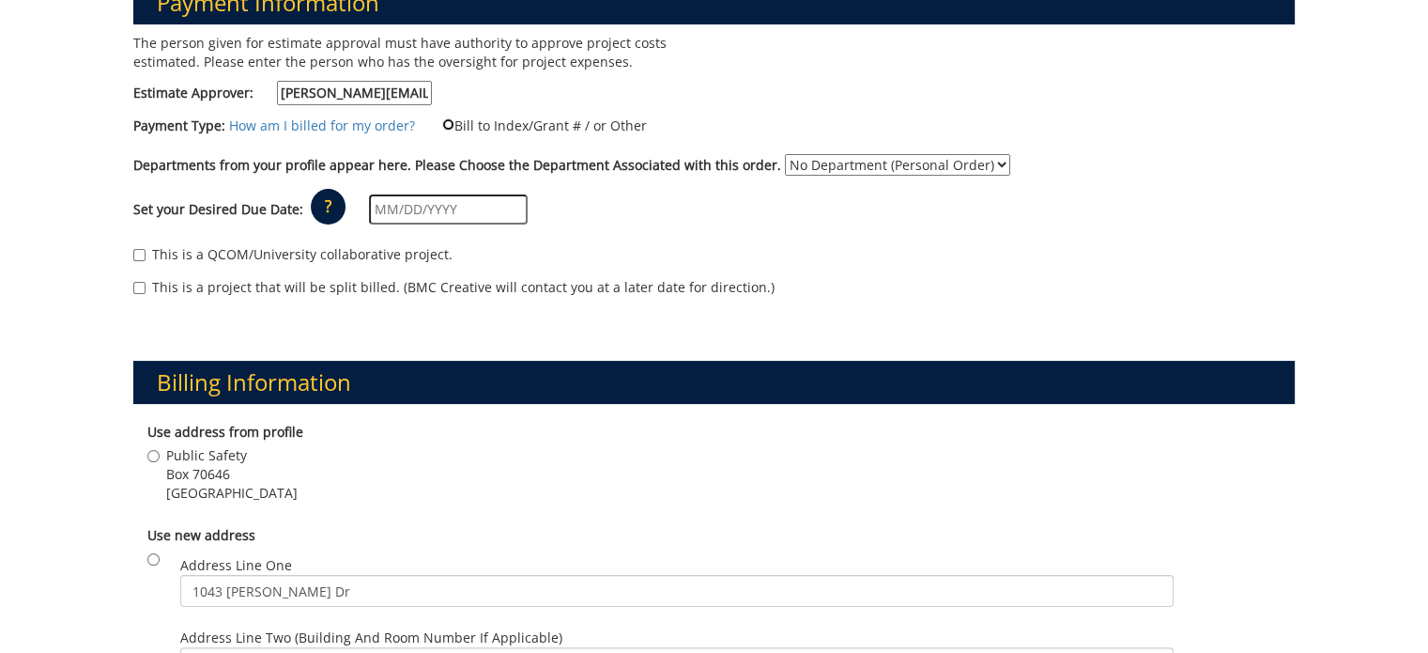
click at [442, 120] on input "Bill to Index/Grant # / or Other" at bounding box center [448, 124] width 12 height 12
radio input "true"
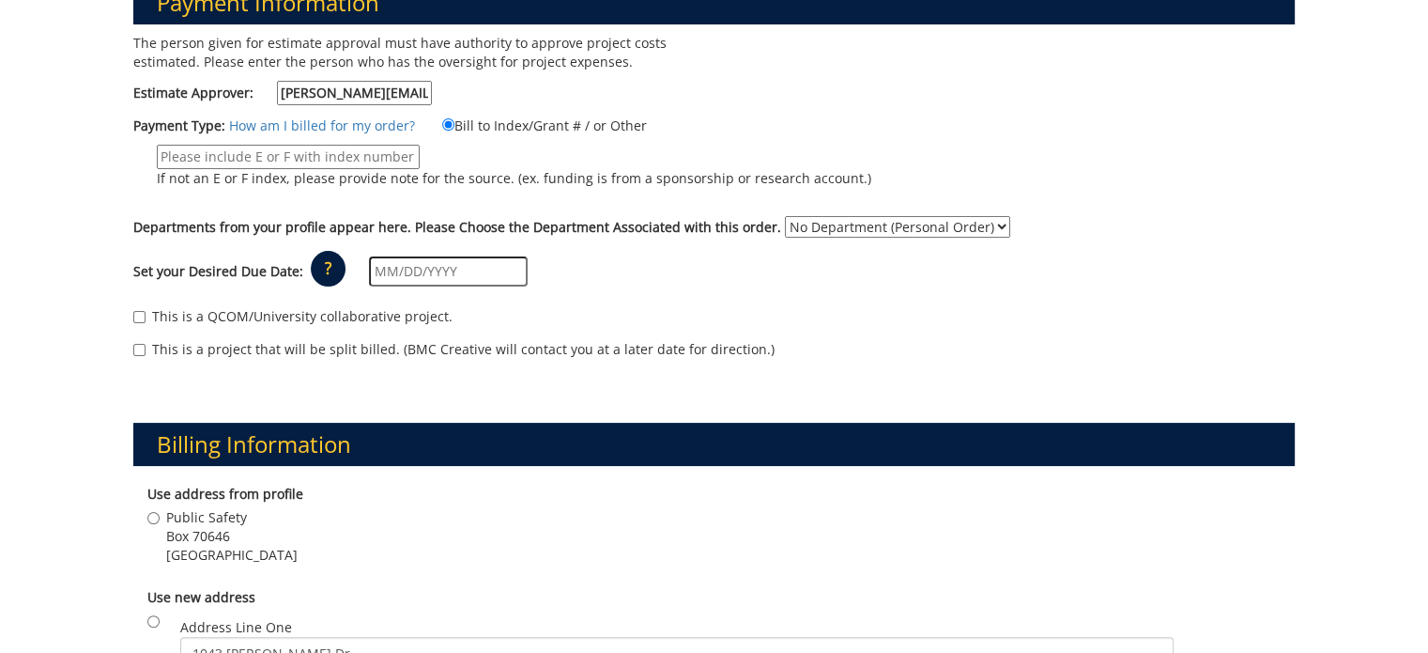
paste input "10-22400-100000-100-{INSERT ACCOUNT}-500-999-999-999"
click at [260, 146] on input "10-22400-100000-100-{INSERT ACCOUNT}-500-999-999-999" at bounding box center [288, 157] width 263 height 24
click at [296, 152] on input "10-22400-100000-100-{INSERT ACCOUNT}-500-999-999-999" at bounding box center [288, 157] width 263 height 24
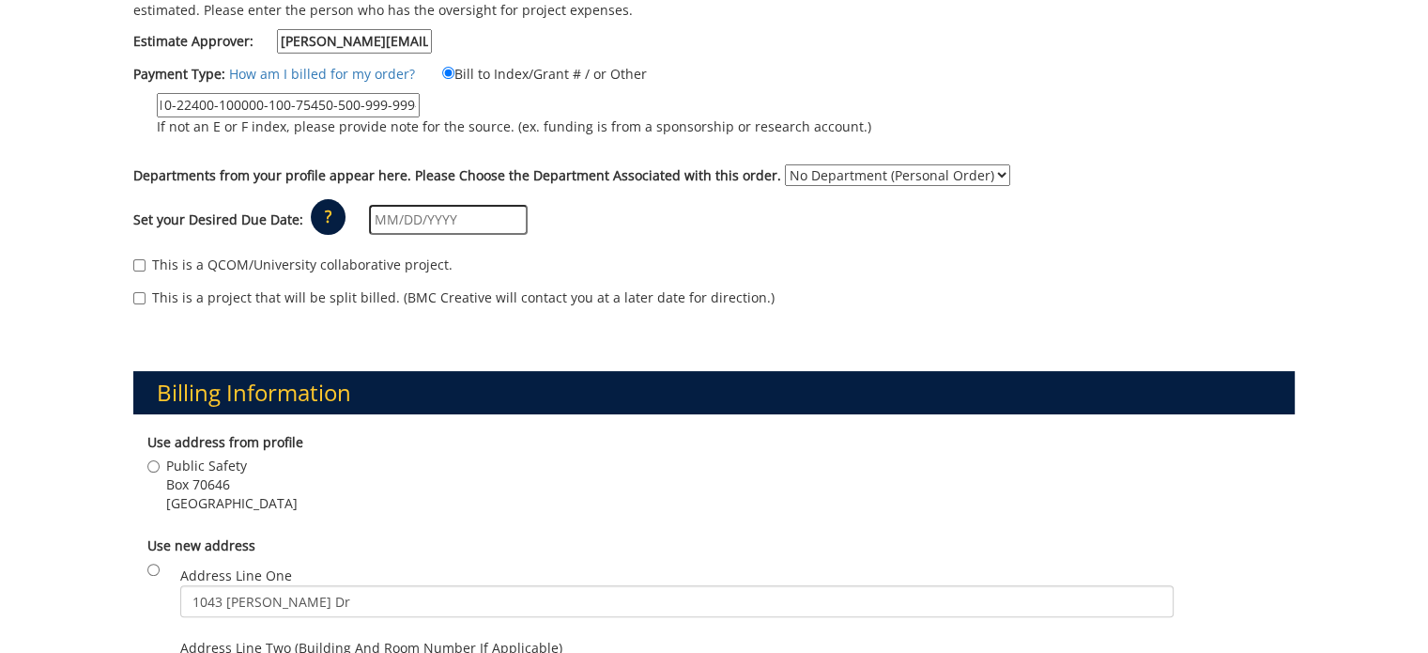
scroll to position [376, 0]
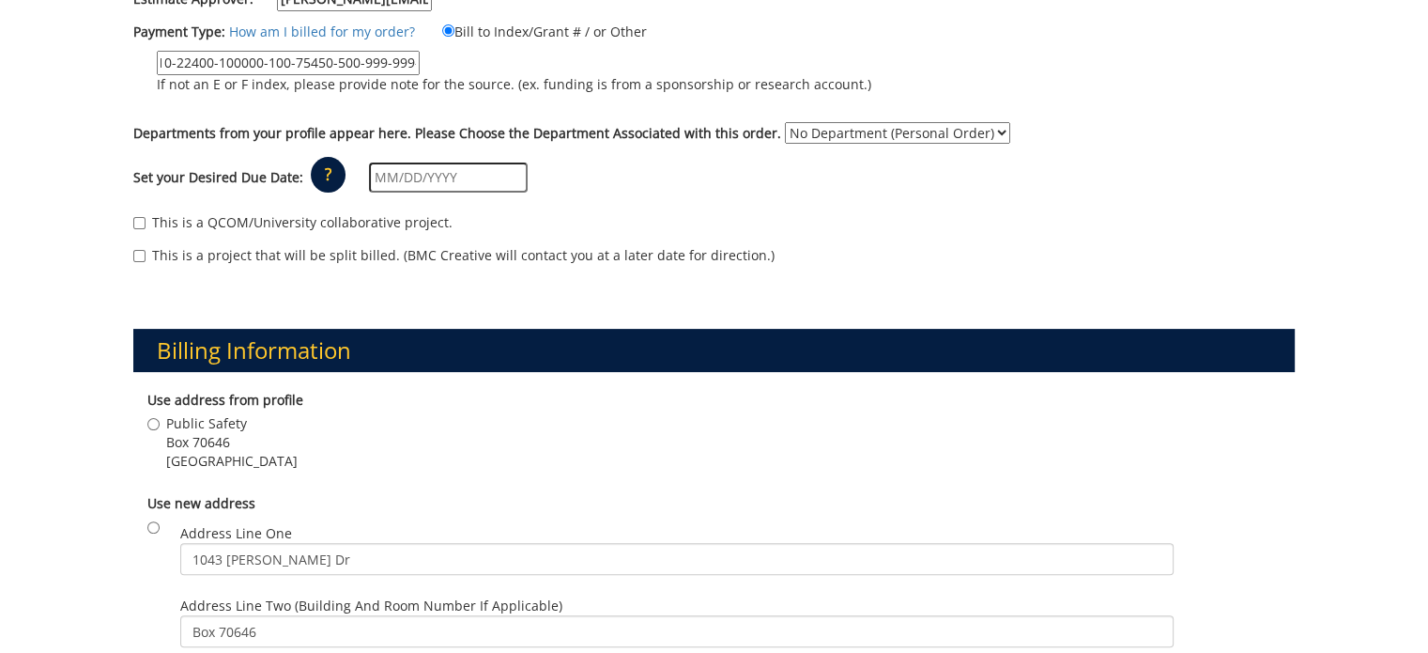
type input "10-22400-100000-100-75450-500-999-999-999"
click at [785, 137] on select "No Department (Personal Order) Public Safety" at bounding box center [897, 133] width 225 height 22
select select "156"
click at [785, 122] on select "No Department (Personal Order) Public Safety" at bounding box center [897, 133] width 225 height 22
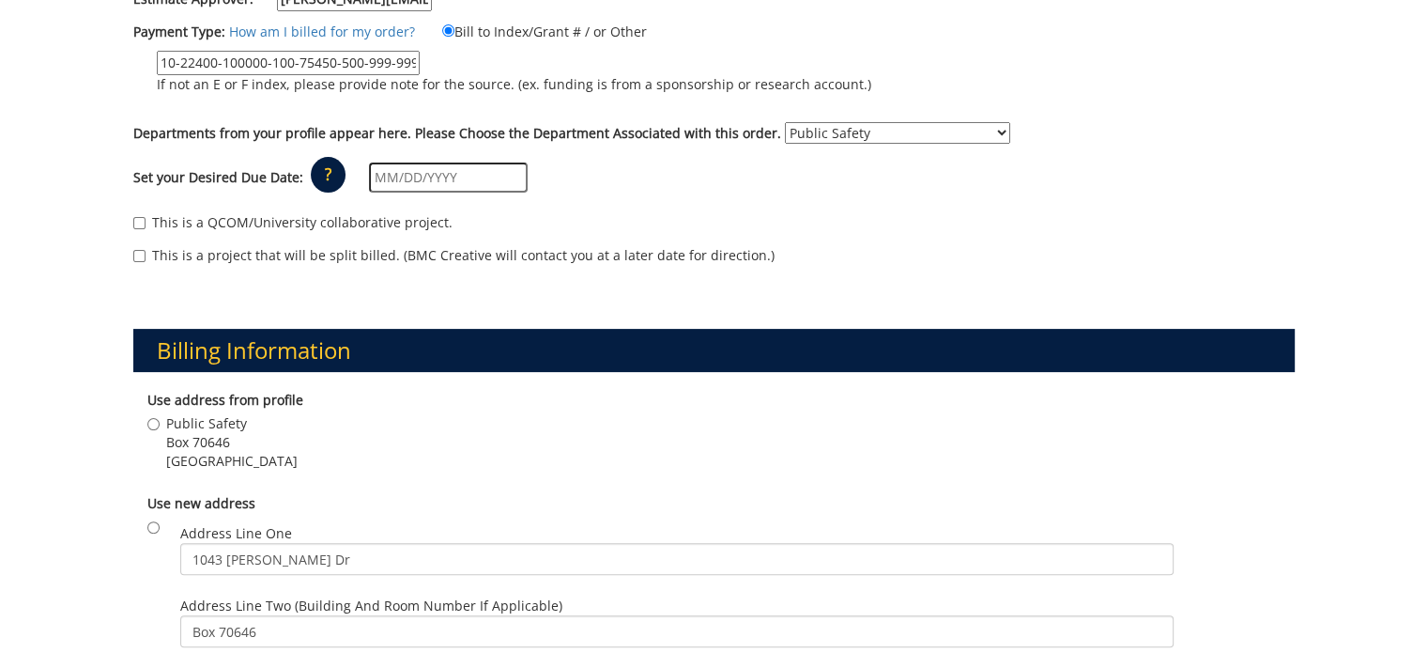
click at [378, 172] on input "text" at bounding box center [448, 177] width 159 height 30
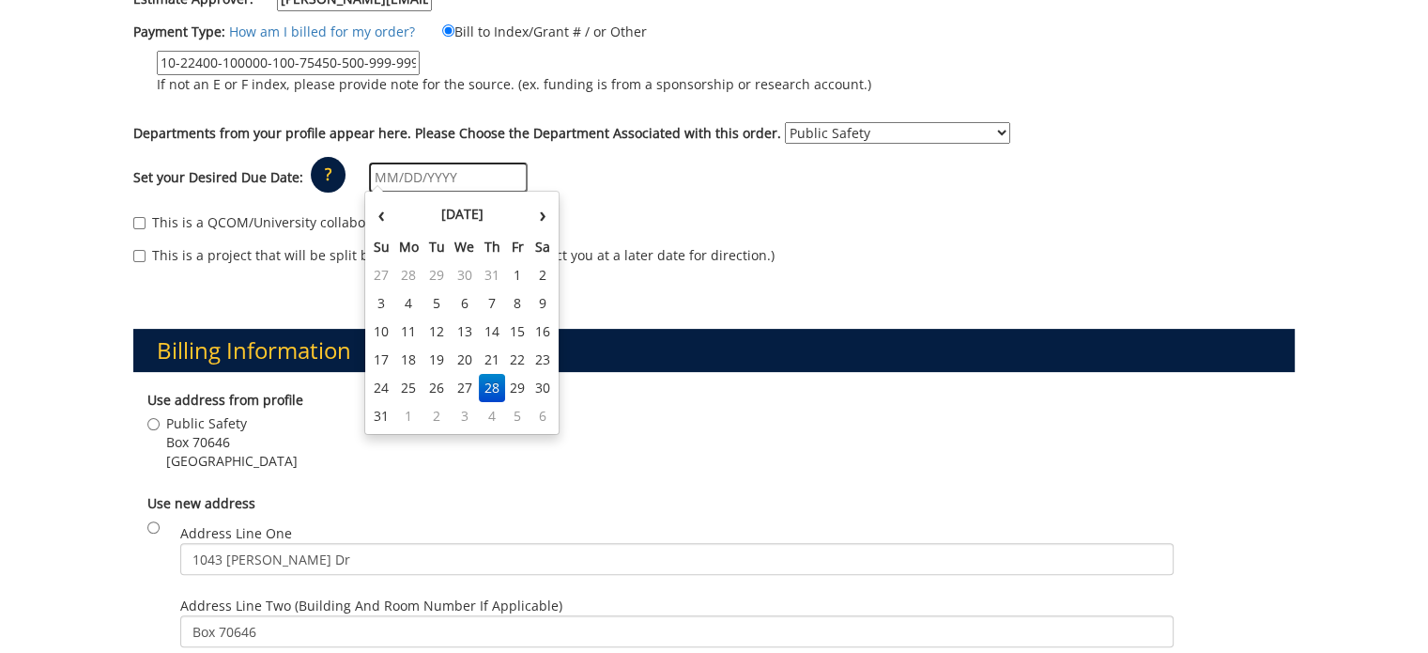
scroll to position [469, 0]
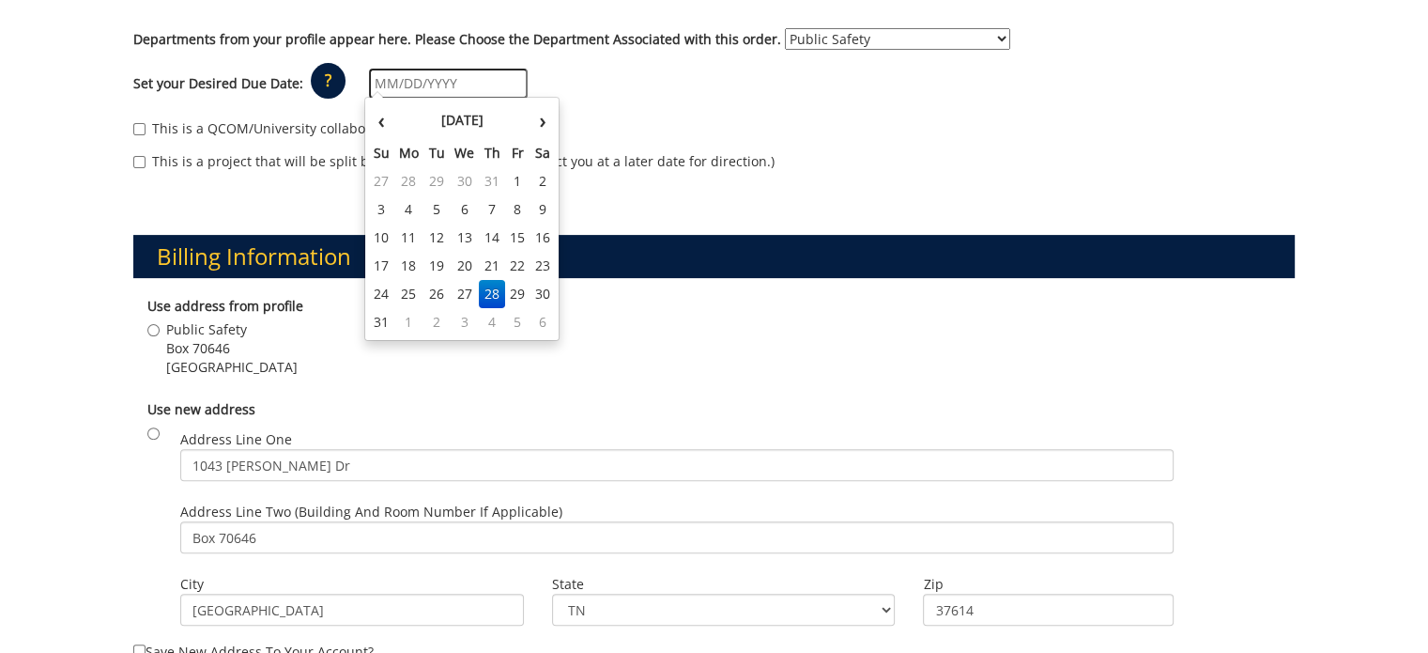
click at [491, 289] on td "28" at bounding box center [492, 294] width 26 height 28
type input "[DATE]"
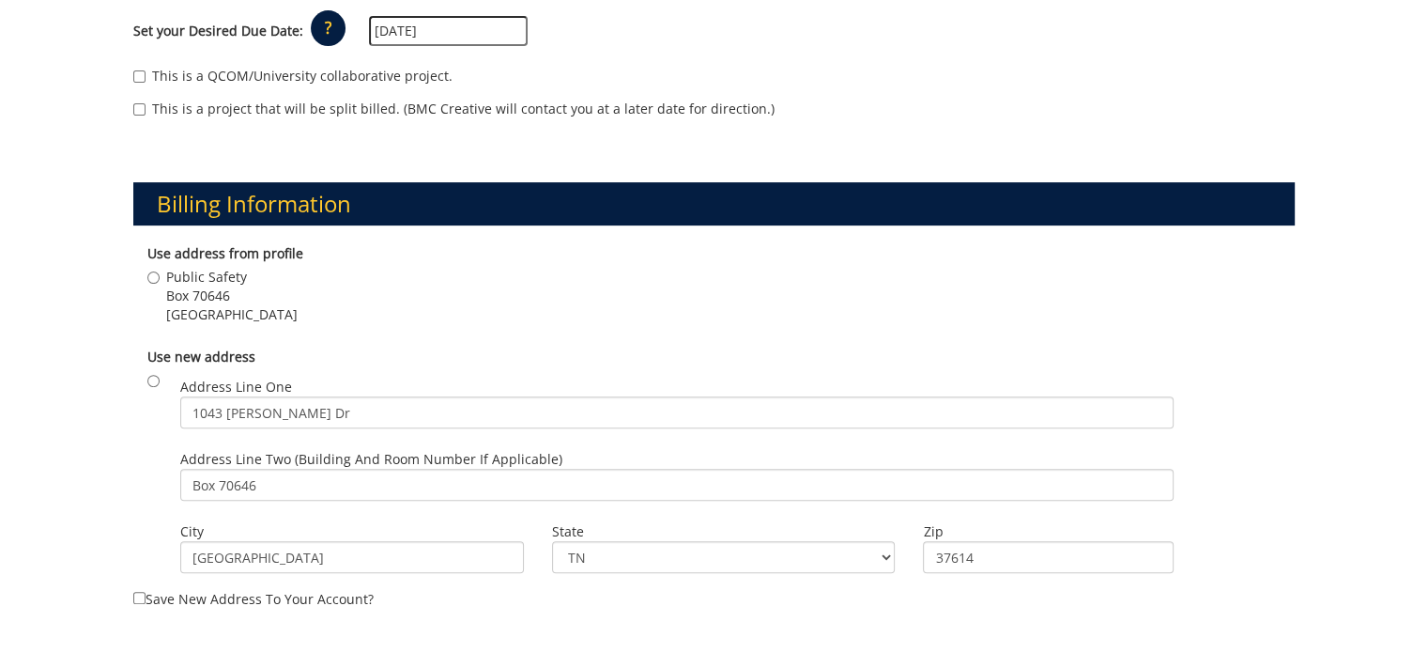
scroll to position [657, 0]
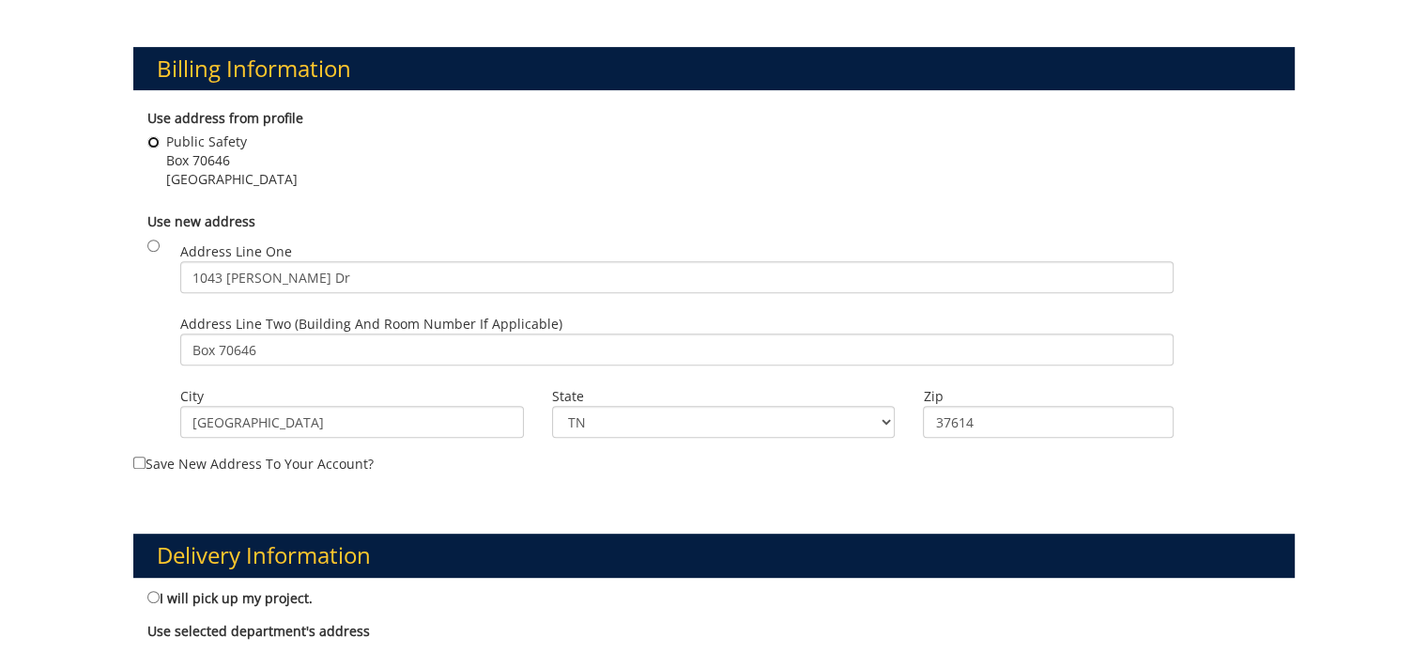
click at [150, 137] on input "Public Safety Box 70646 Johnson City , TN 37614" at bounding box center [153, 142] width 12 height 12
radio input "true"
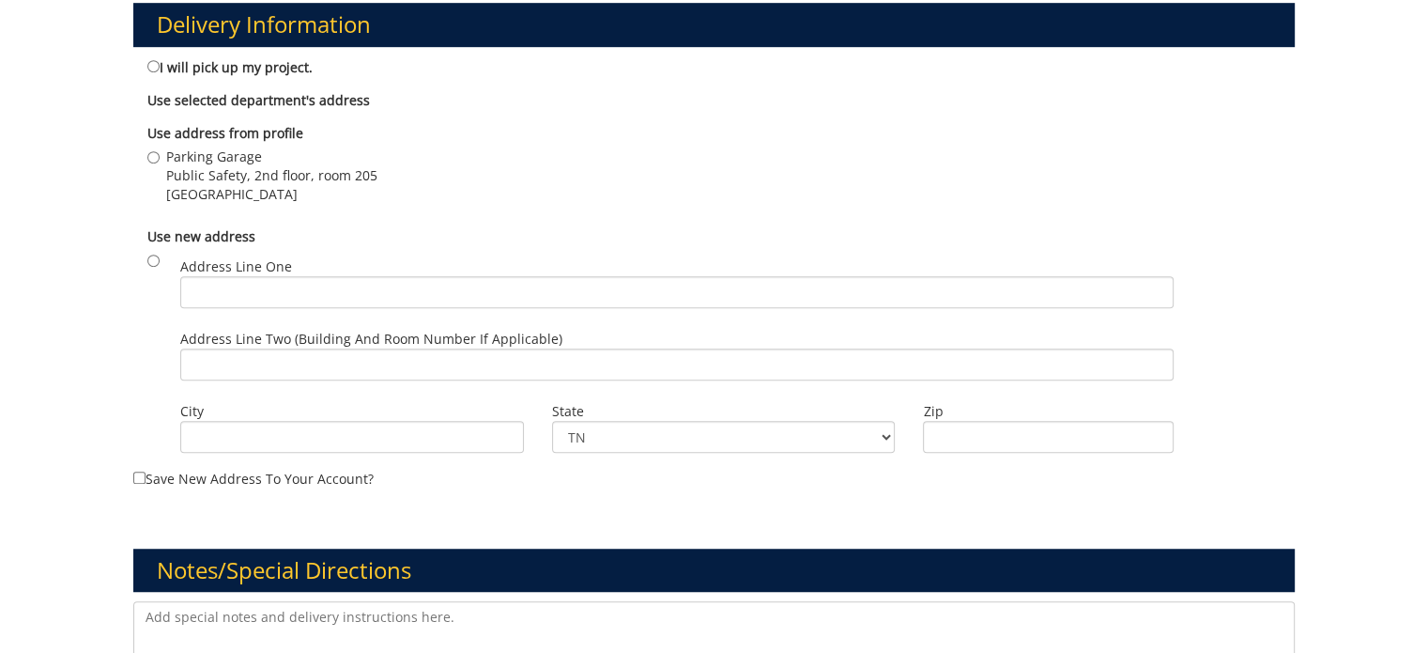
scroll to position [1221, 0]
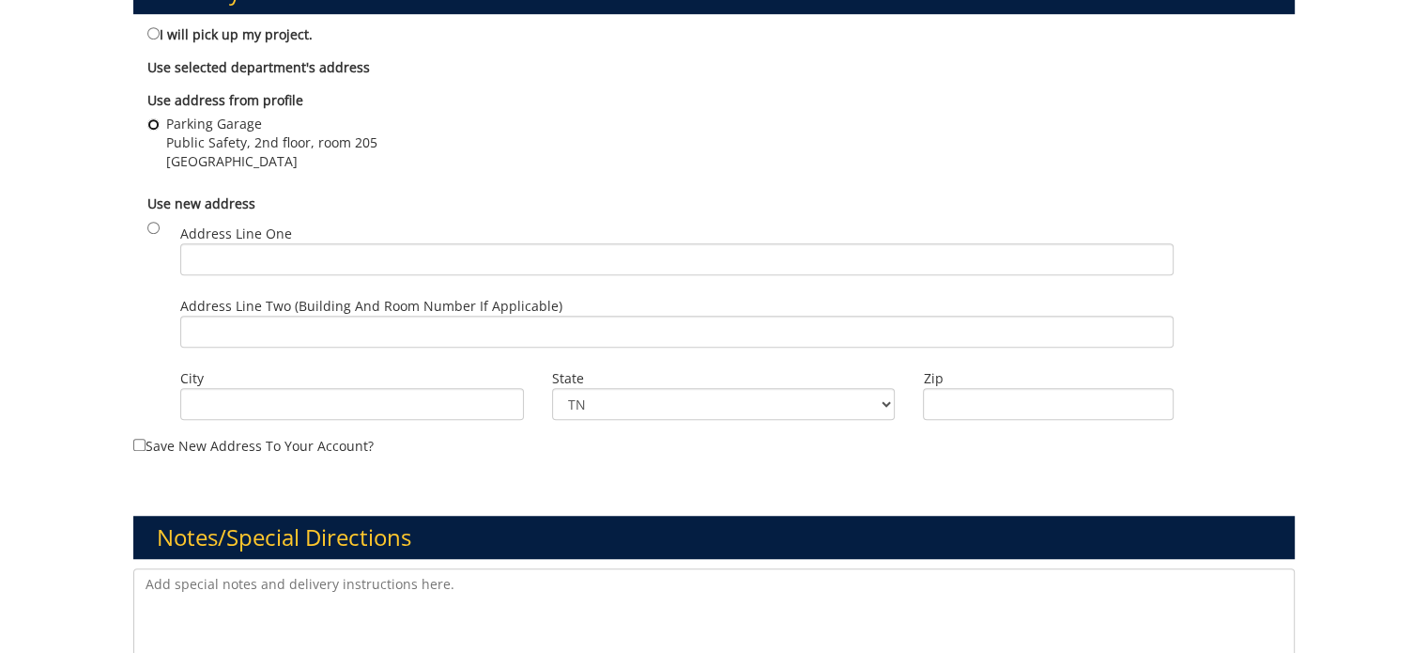
click at [151, 125] on input "Parking Garage Public Safety, 2nd floor, room 205 Johnson City , TN 37614" at bounding box center [153, 124] width 12 height 12
radio input "true"
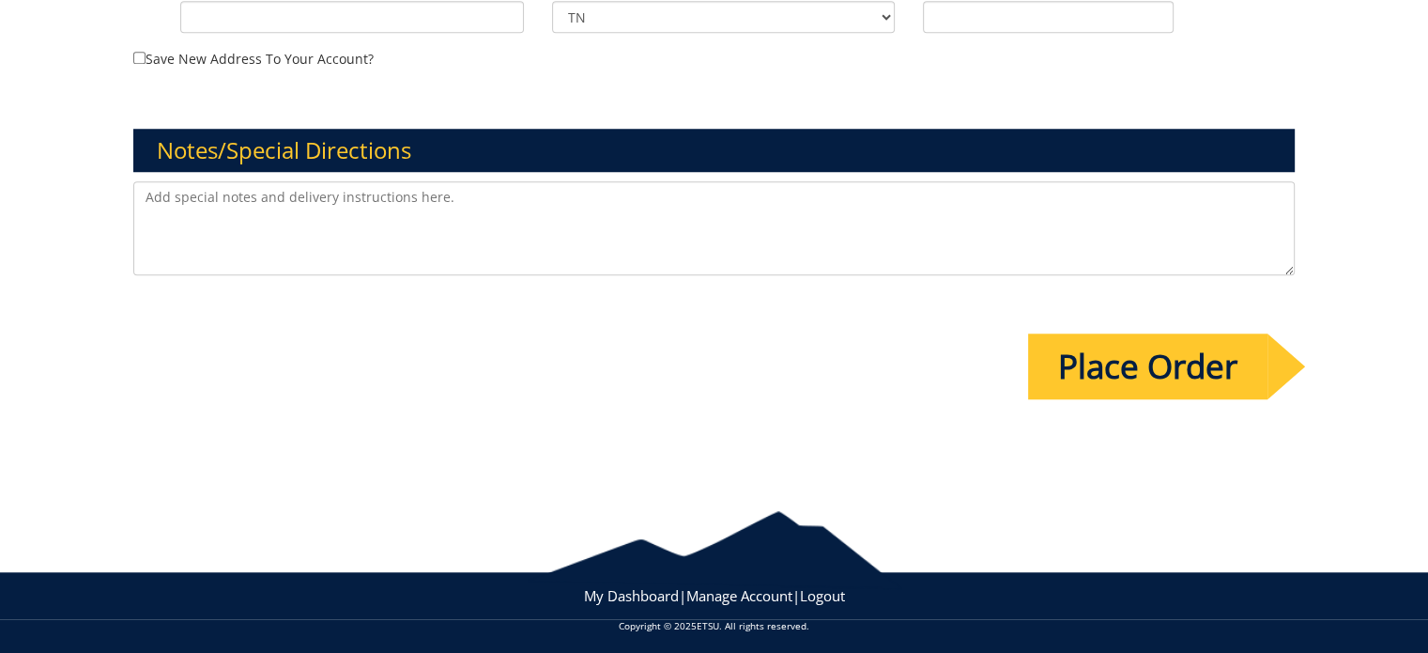
scroll to position [1609, 0]
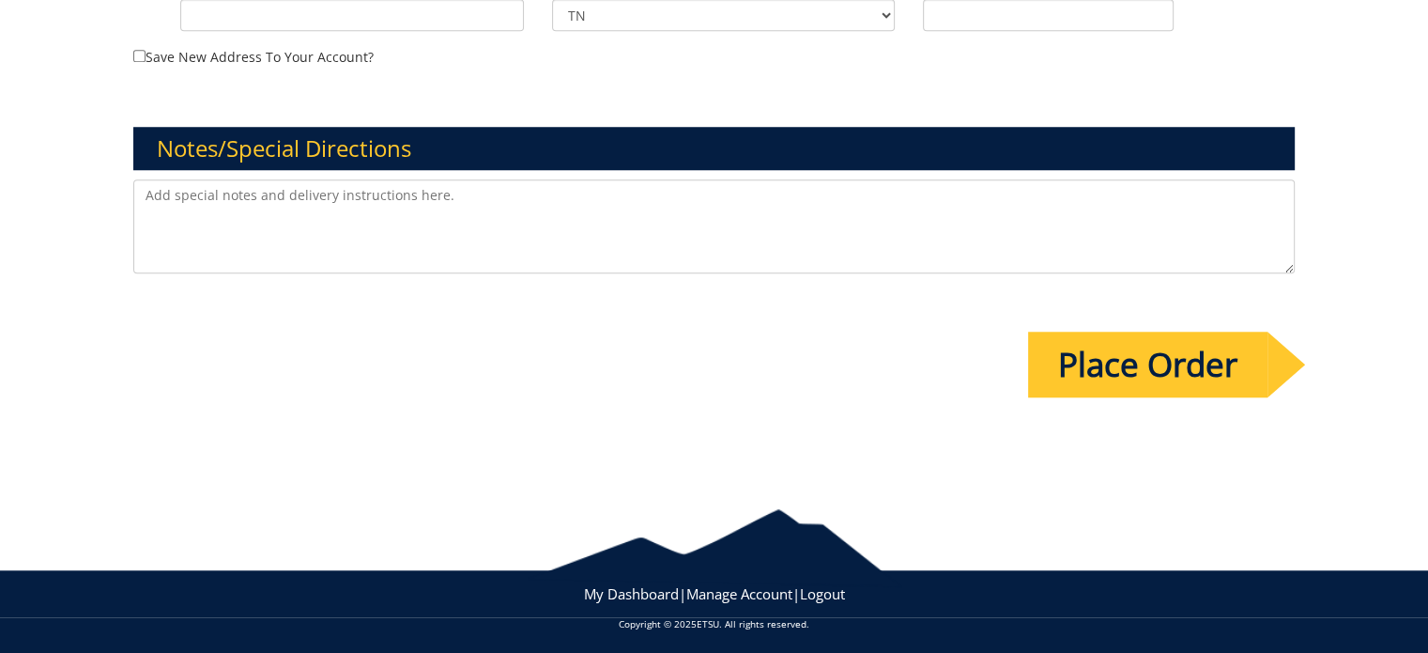
click at [1123, 361] on input "Place Order" at bounding box center [1147, 364] width 239 height 66
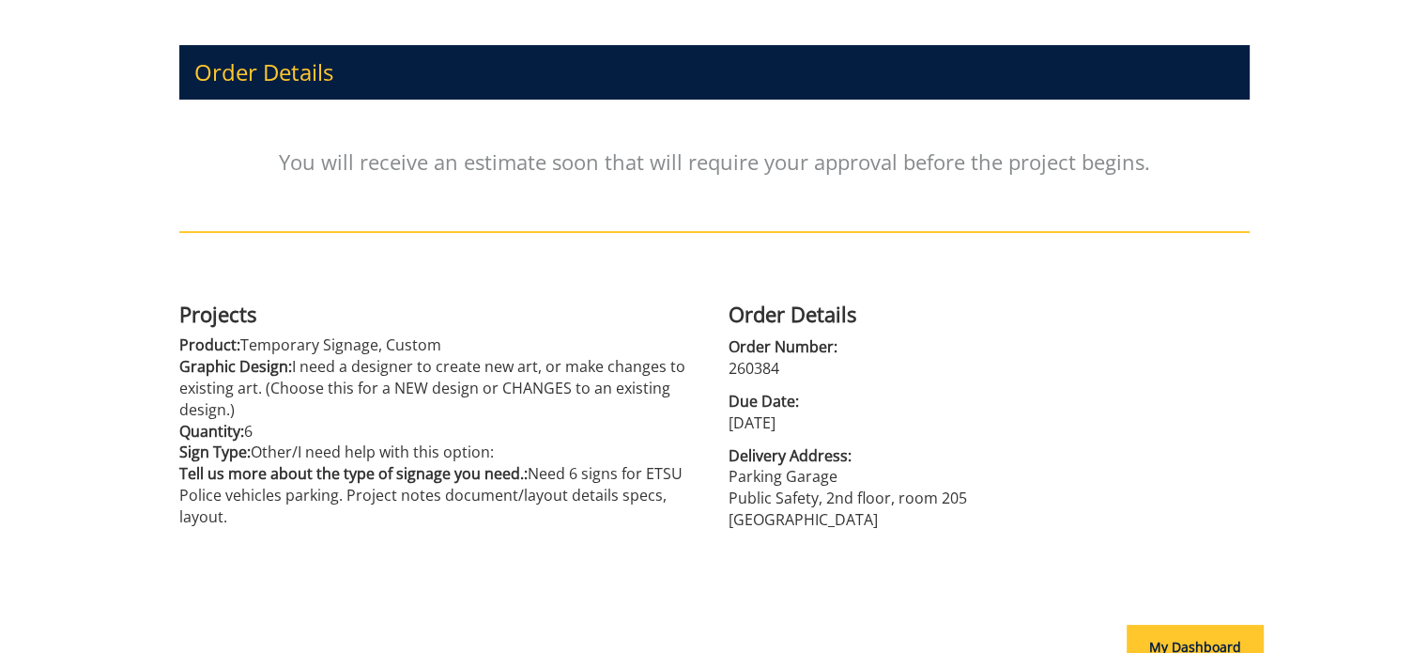
scroll to position [408, 0]
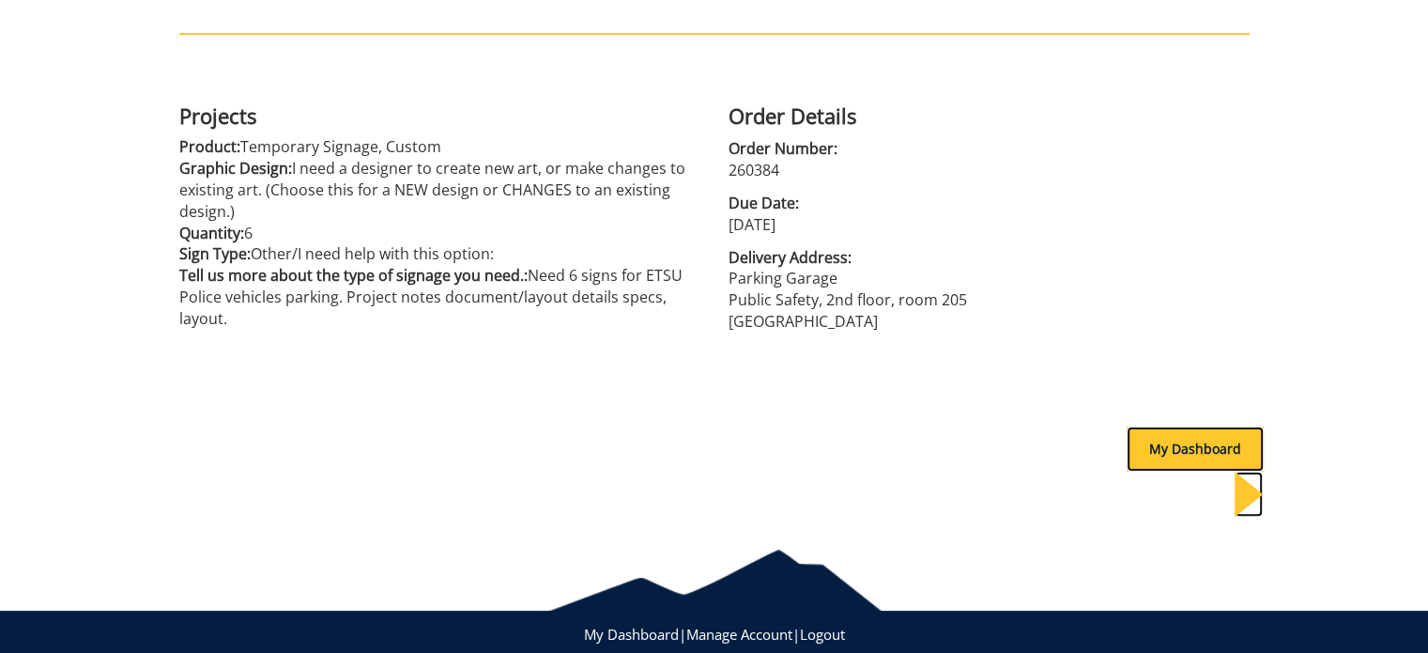
click at [1185, 450] on div "My Dashboard" at bounding box center [1195, 448] width 137 height 45
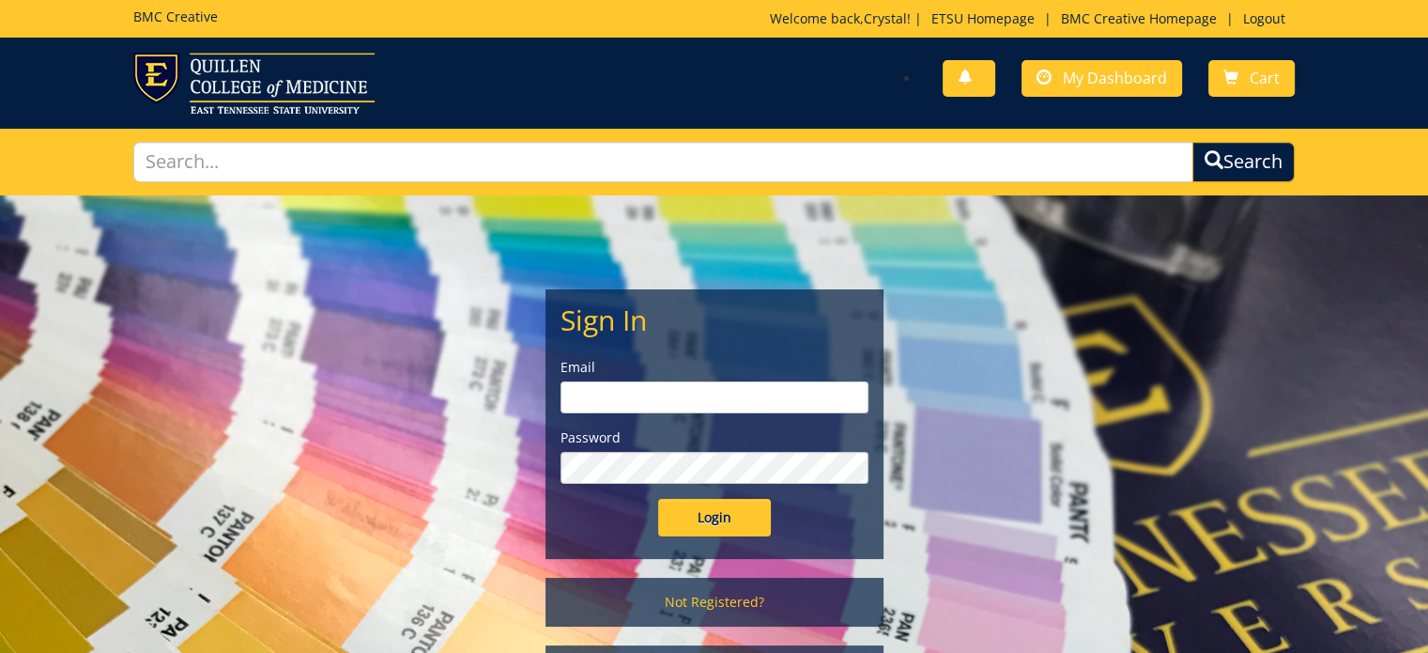
type input "gilland@etsu.edu"
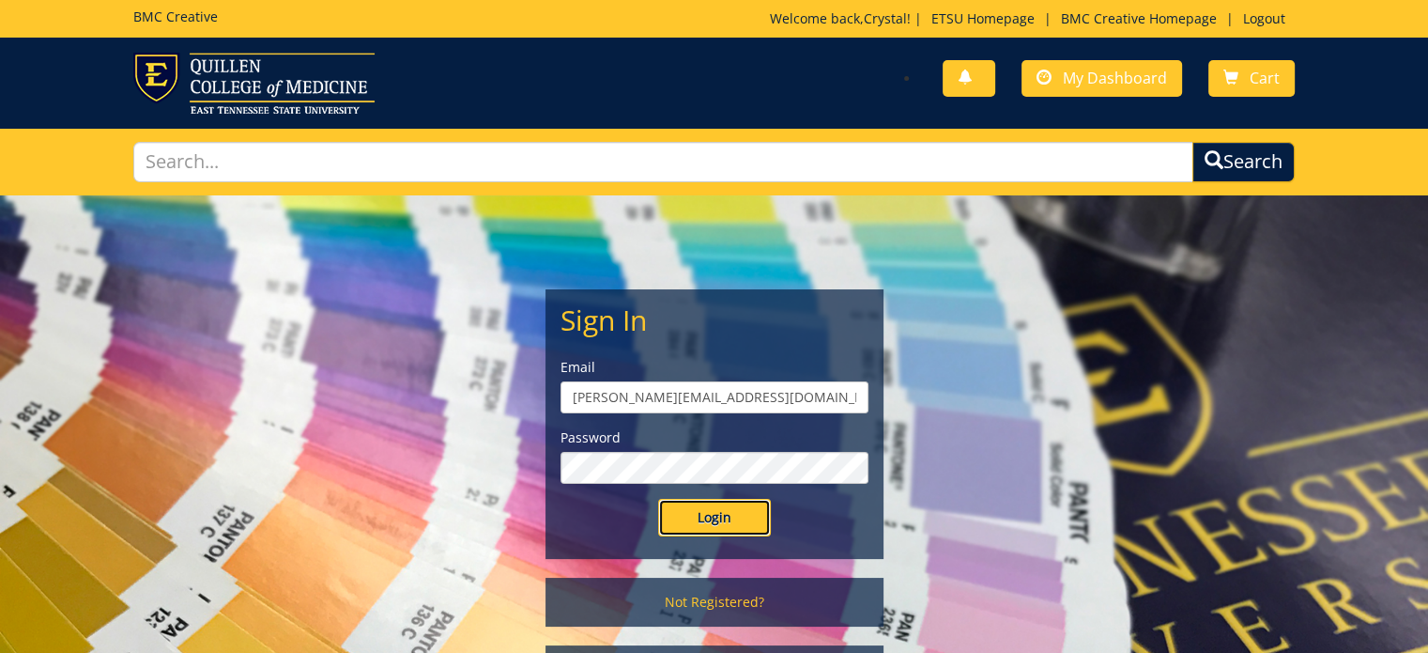
click at [706, 519] on input "Login" at bounding box center [714, 518] width 113 height 38
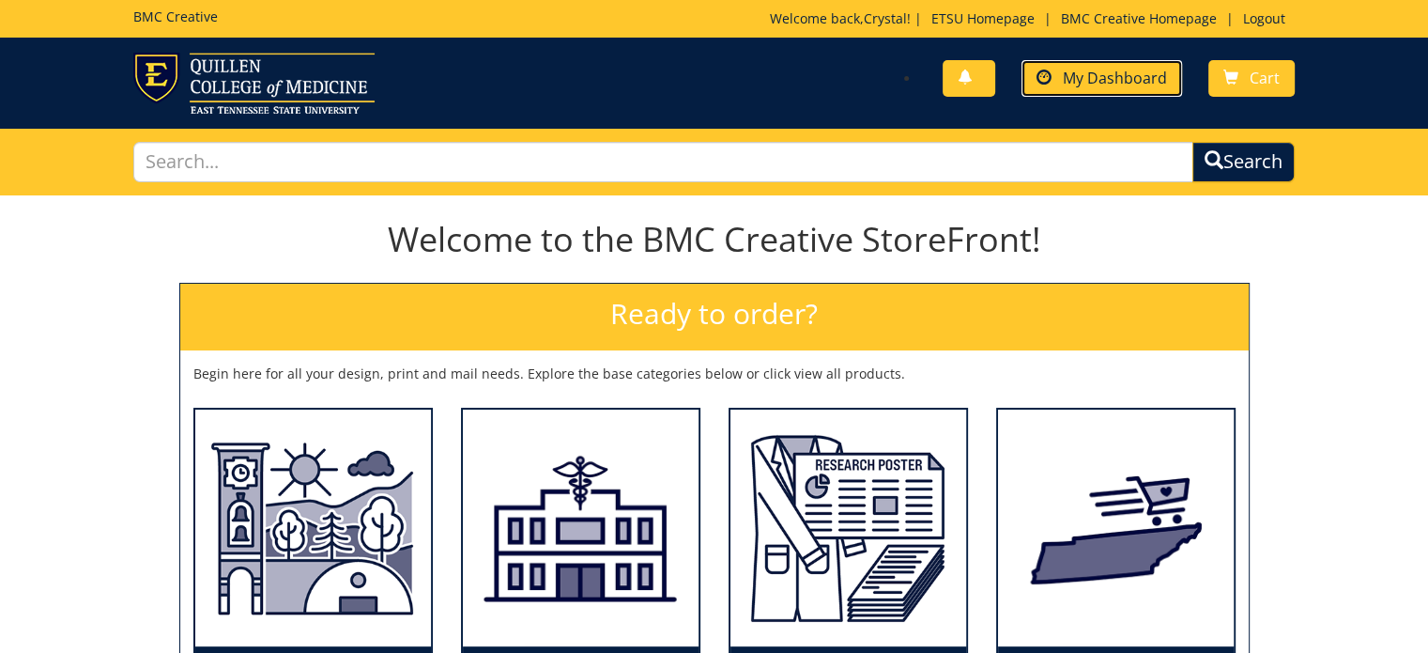
click at [1091, 74] on span "My Dashboard" at bounding box center [1115, 78] width 104 height 21
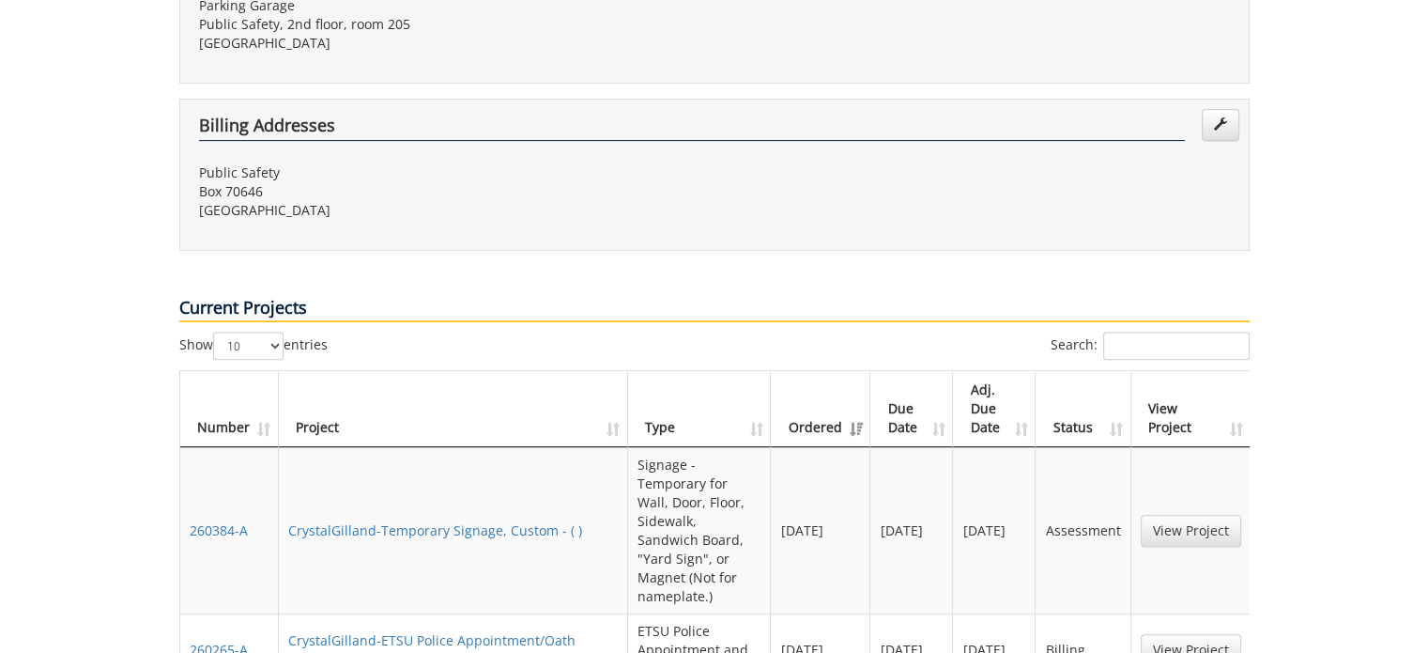
scroll to position [751, 0]
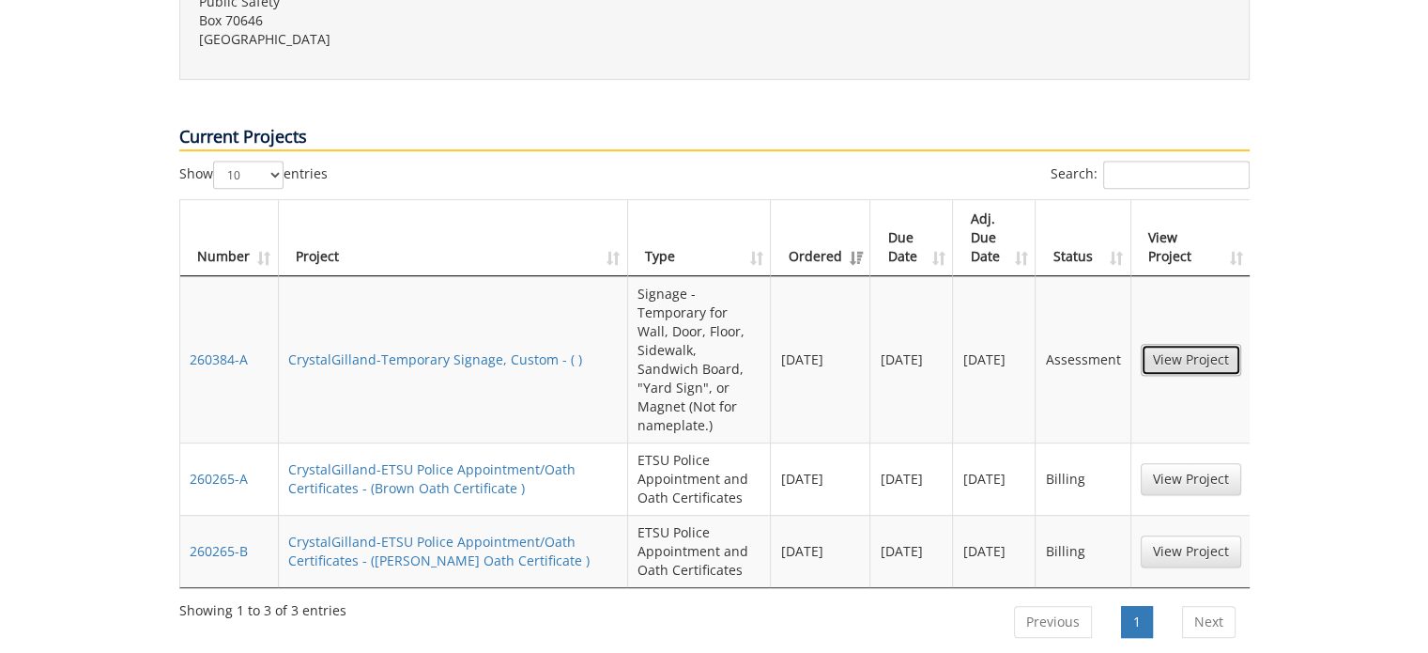
click at [1203, 344] on link "View Project" at bounding box center [1191, 360] width 100 height 32
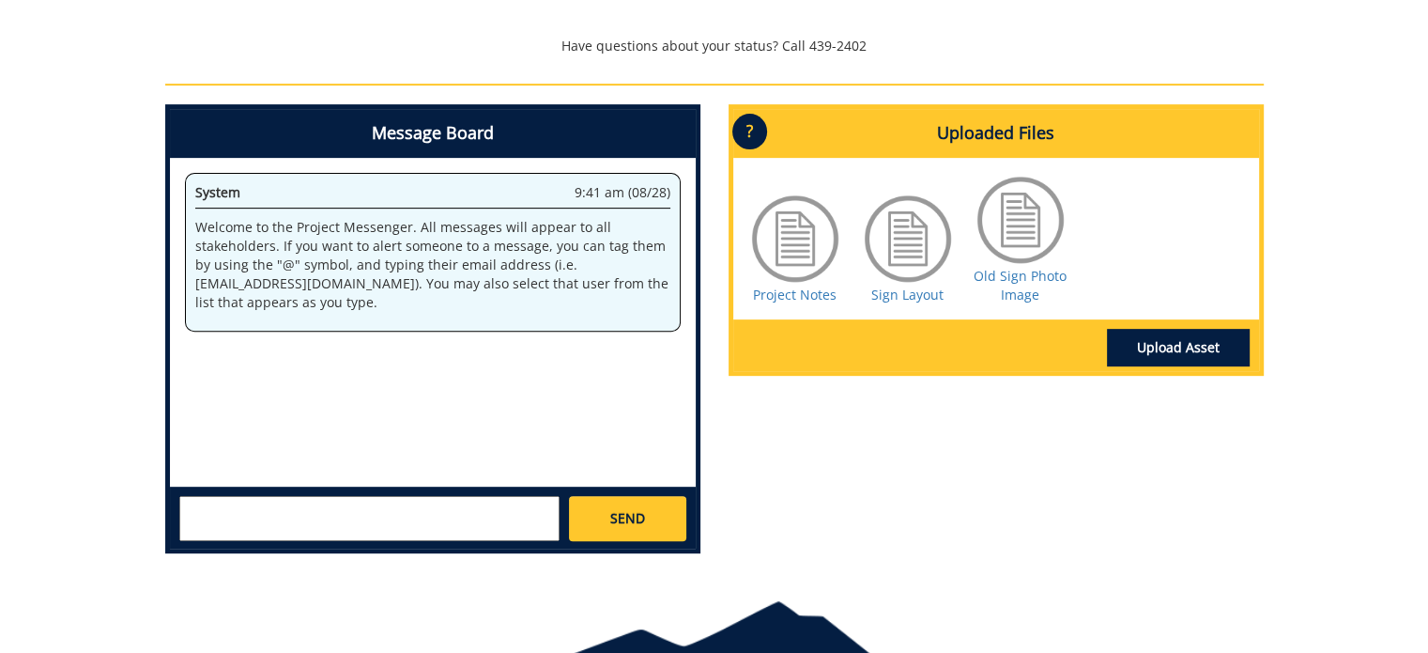
scroll to position [813, 0]
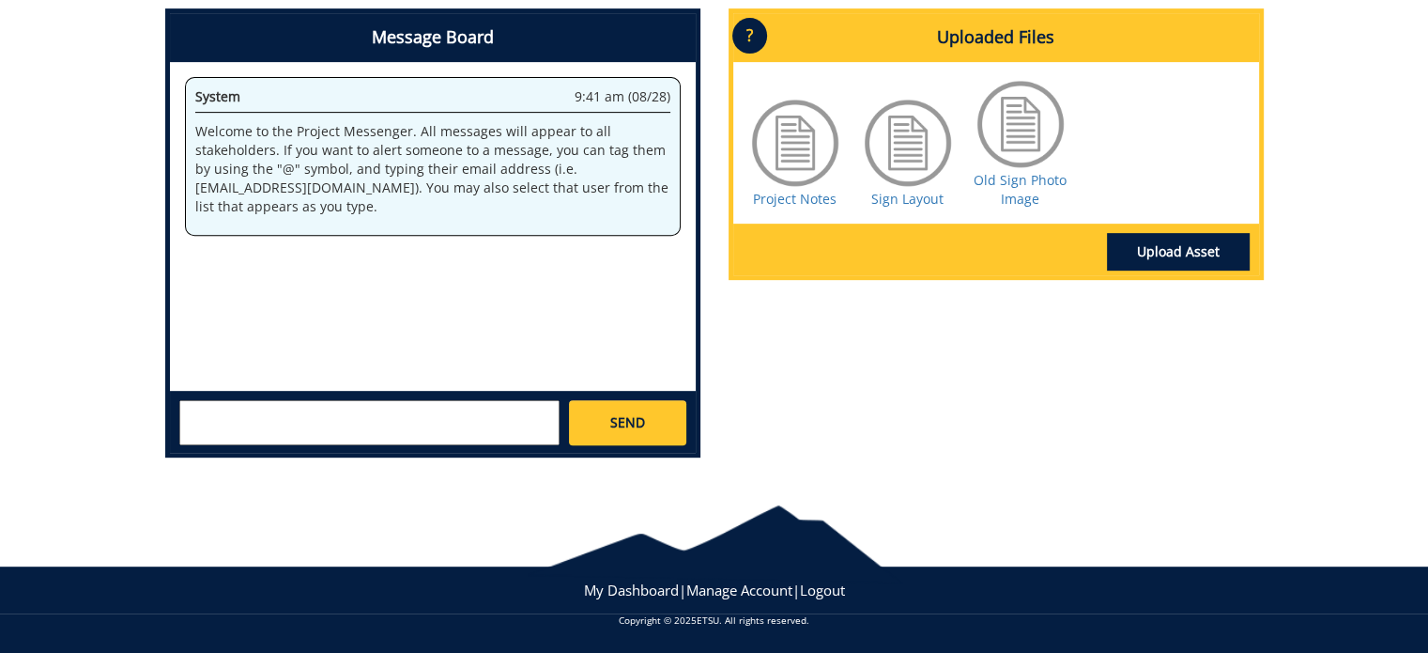
click at [256, 424] on textarea at bounding box center [369, 422] width 380 height 45
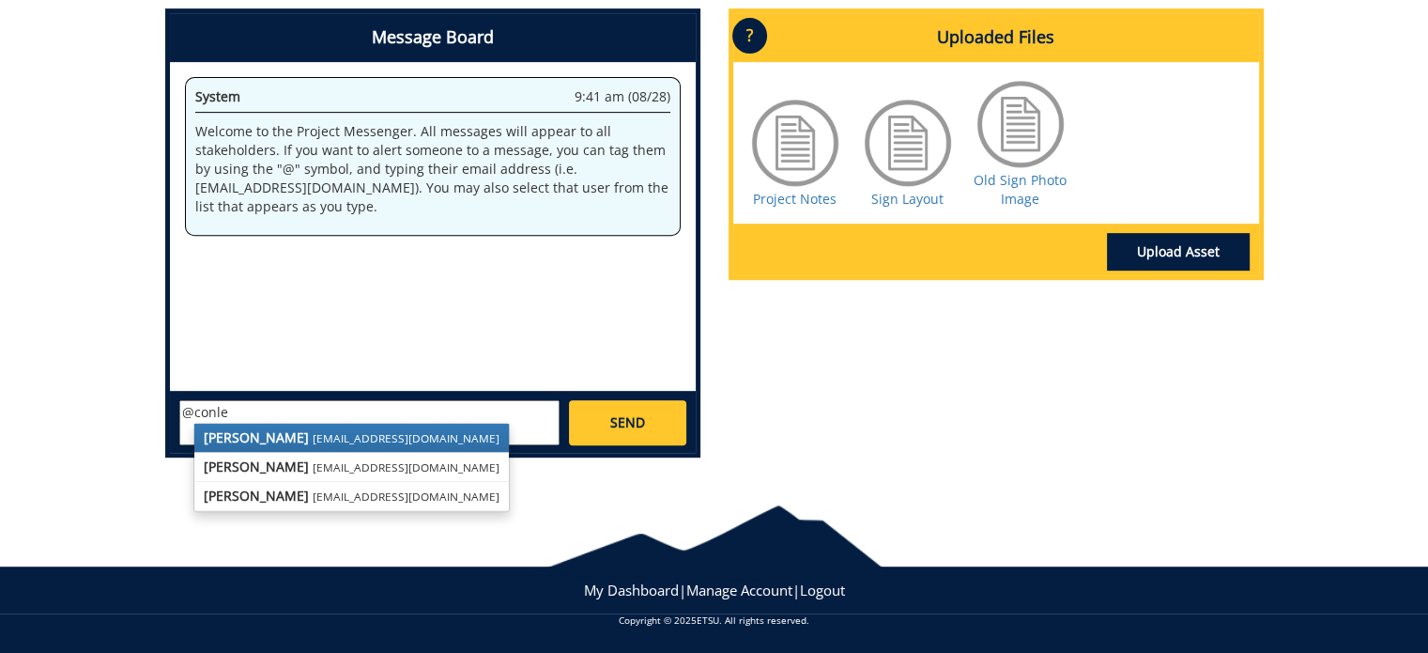
click at [267, 432] on strong "[PERSON_NAME]" at bounding box center [256, 437] width 105 height 18
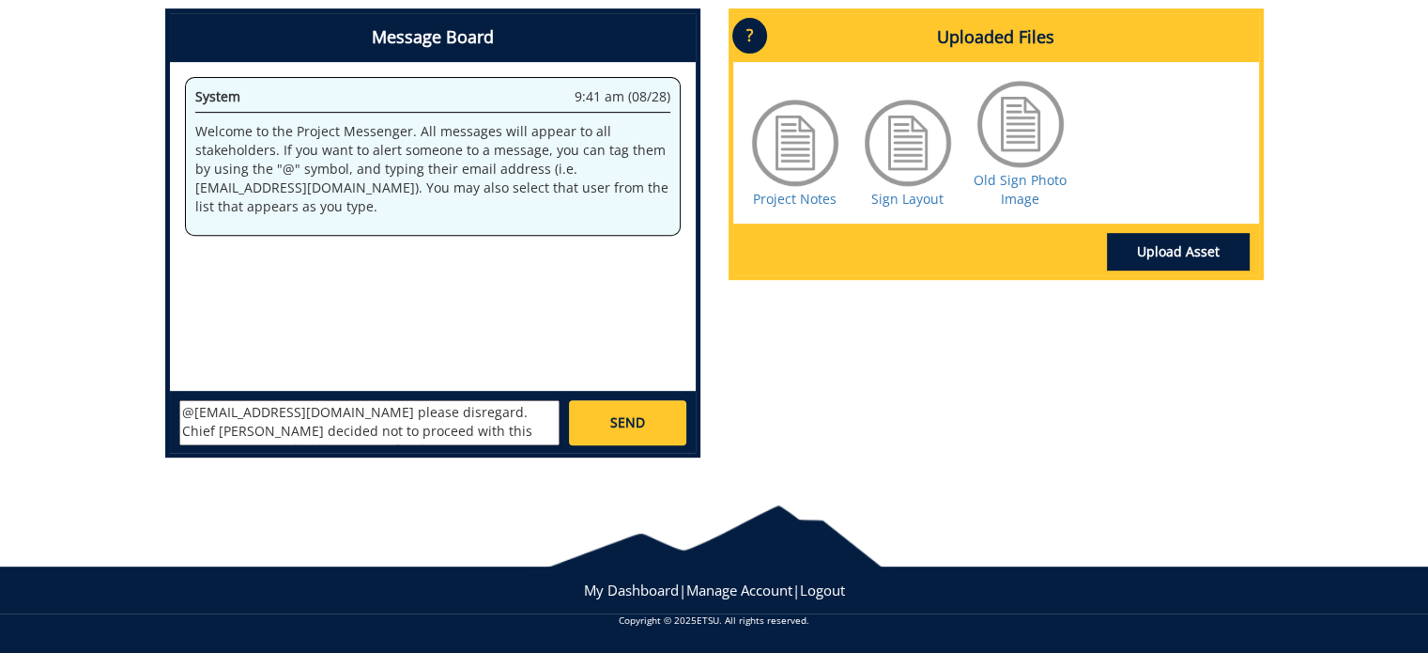
scroll to position [14, 0]
type textarea "@[EMAIL_ADDRESS][DOMAIN_NAME] please disregard. Chief [PERSON_NAME] decided not…"
click at [638, 423] on span "SEND" at bounding box center [627, 422] width 35 height 19
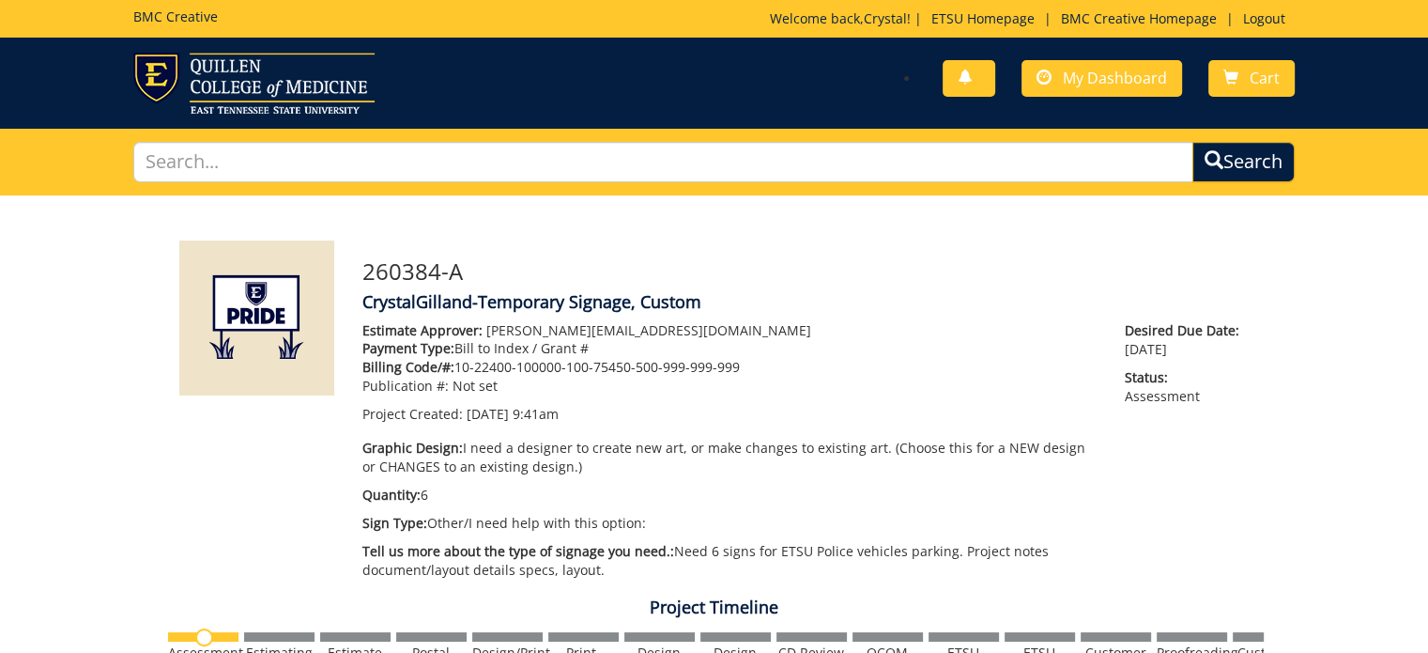
scroll to position [266, 0]
